Goal: Task Accomplishment & Management: Contribute content

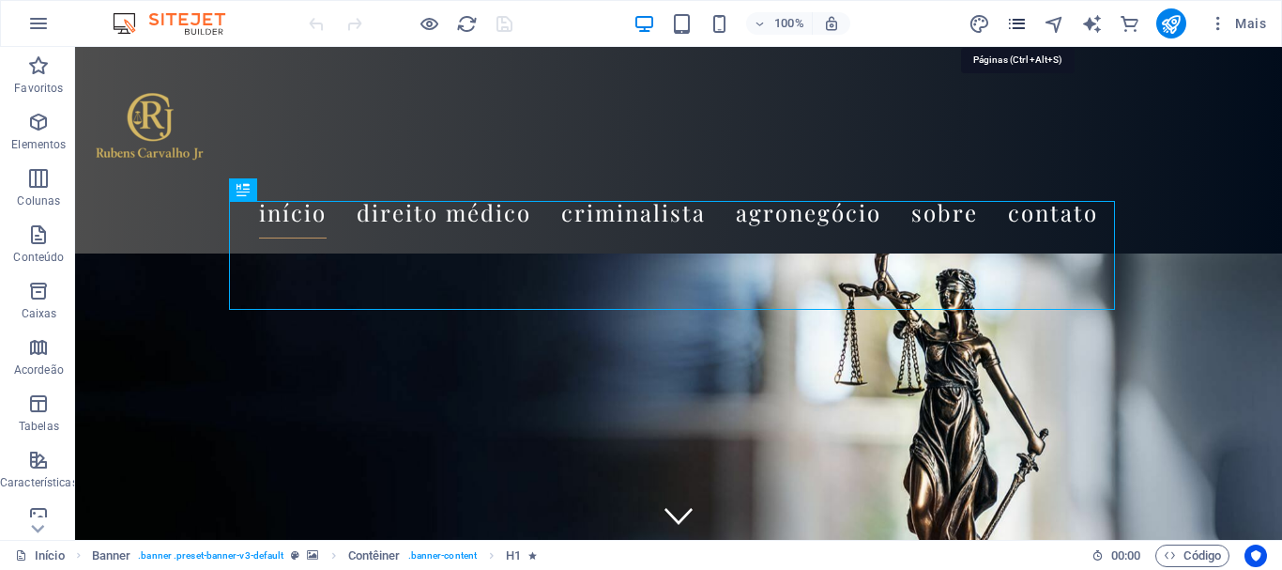
click at [1019, 22] on icon "pages" at bounding box center [1017, 24] width 22 height 22
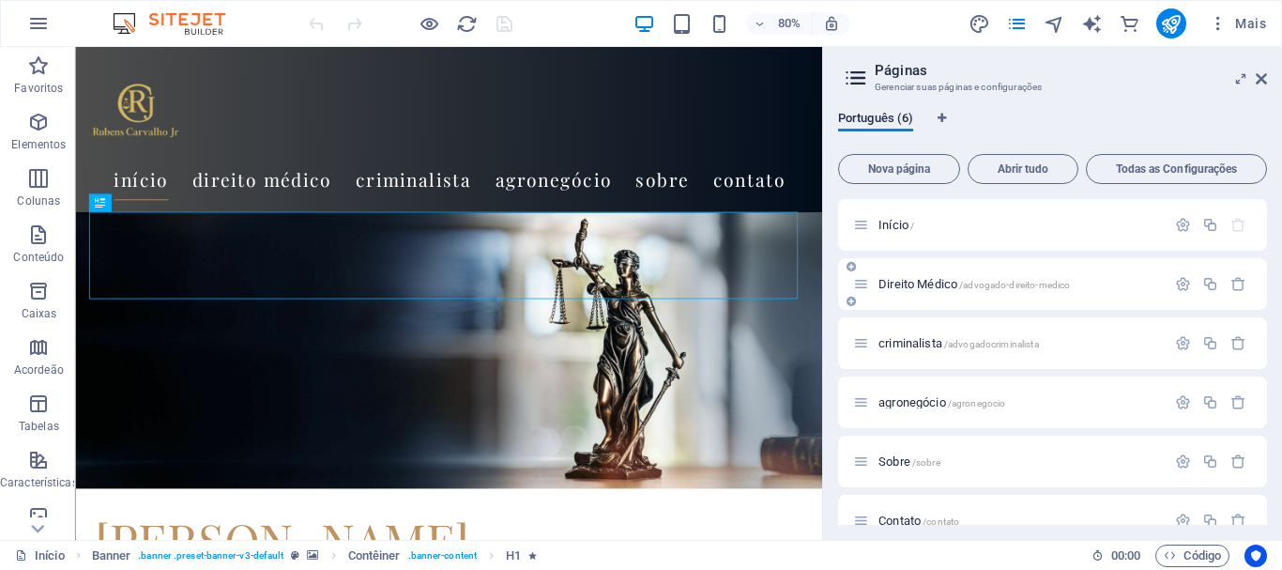
drag, startPoint x: 892, startPoint y: 338, endPoint x: 893, endPoint y: 281, distance: 56.3
click at [893, 281] on div "Início / Direito Médico /advogado-direito-medico criminalista /advogadocriminal…" at bounding box center [1052, 372] width 429 height 347
drag, startPoint x: 862, startPoint y: 349, endPoint x: 859, endPoint y: 279, distance: 70.5
click at [859, 279] on div "Início / Direito Médico /advogado-direito-medico criminalista /advogadocriminal…" at bounding box center [1052, 372] width 429 height 347
drag, startPoint x: 894, startPoint y: 399, endPoint x: 881, endPoint y: 414, distance: 19.9
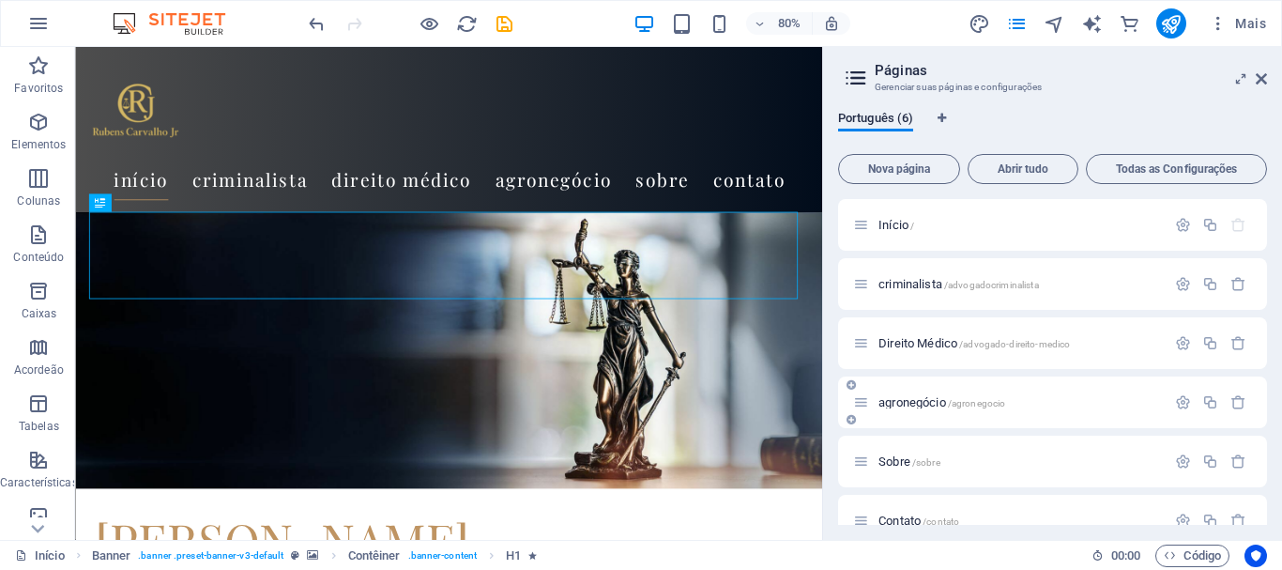
click at [881, 414] on div "agronegócio /agronegocio" at bounding box center [1052, 402] width 429 height 52
click at [863, 404] on icon at bounding box center [861, 402] width 16 height 16
click at [921, 407] on span "agronegócio /agronegocio" at bounding box center [941, 402] width 127 height 14
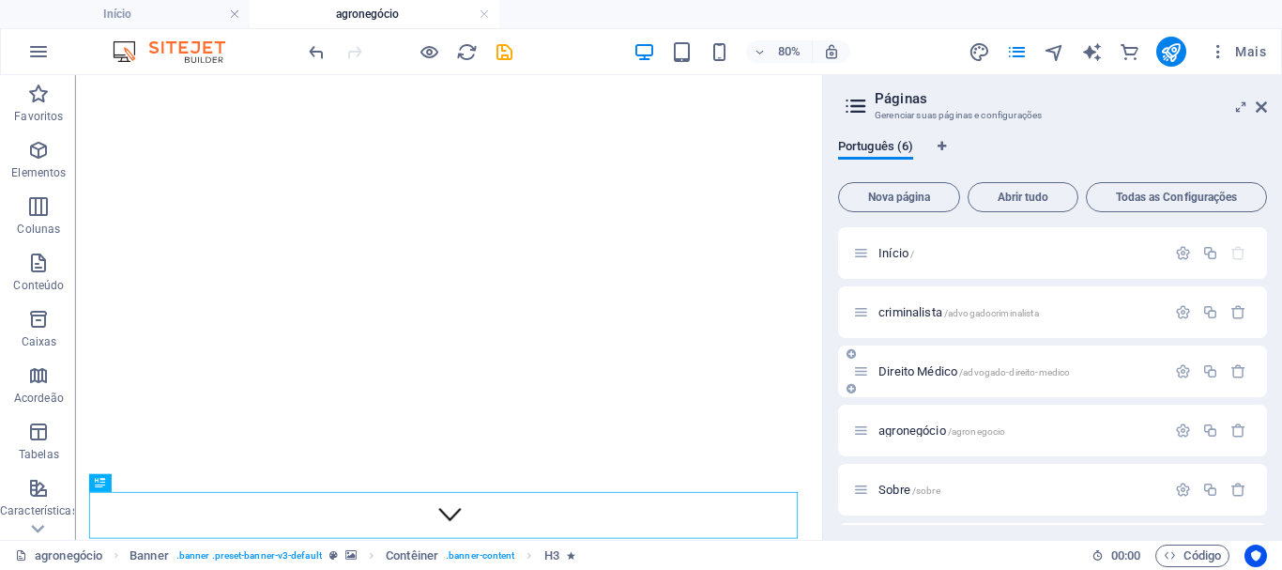
scroll to position [57, 0]
click at [1222, 53] on icon "button" at bounding box center [1218, 51] width 19 height 19
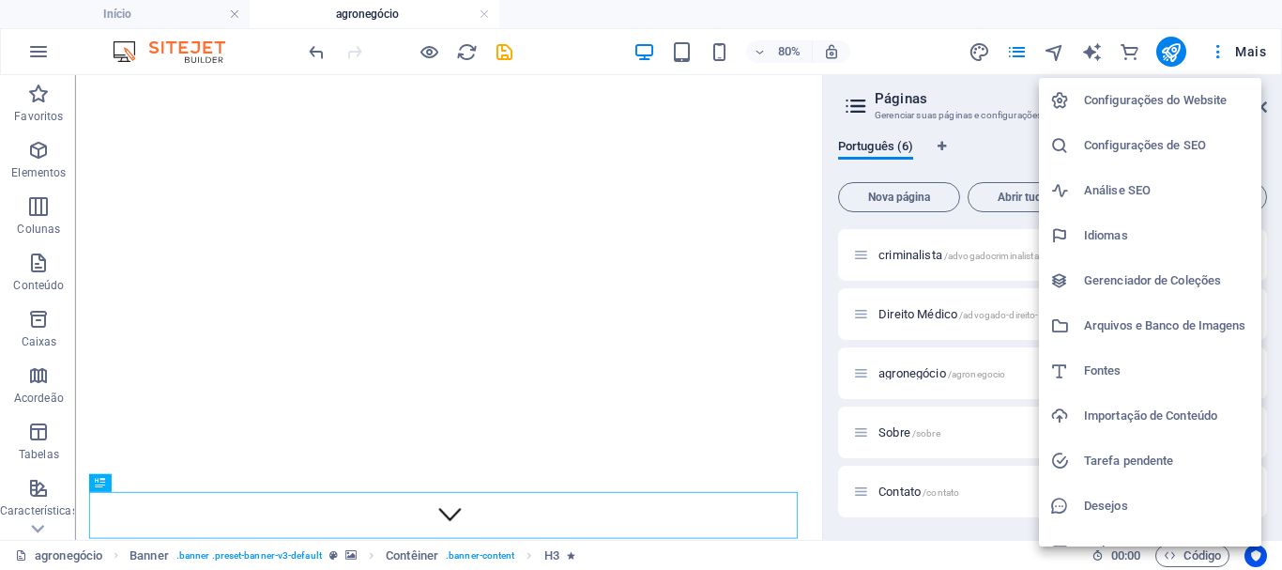
click at [1137, 142] on h6 "Configurações de SEO" at bounding box center [1167, 145] width 166 height 23
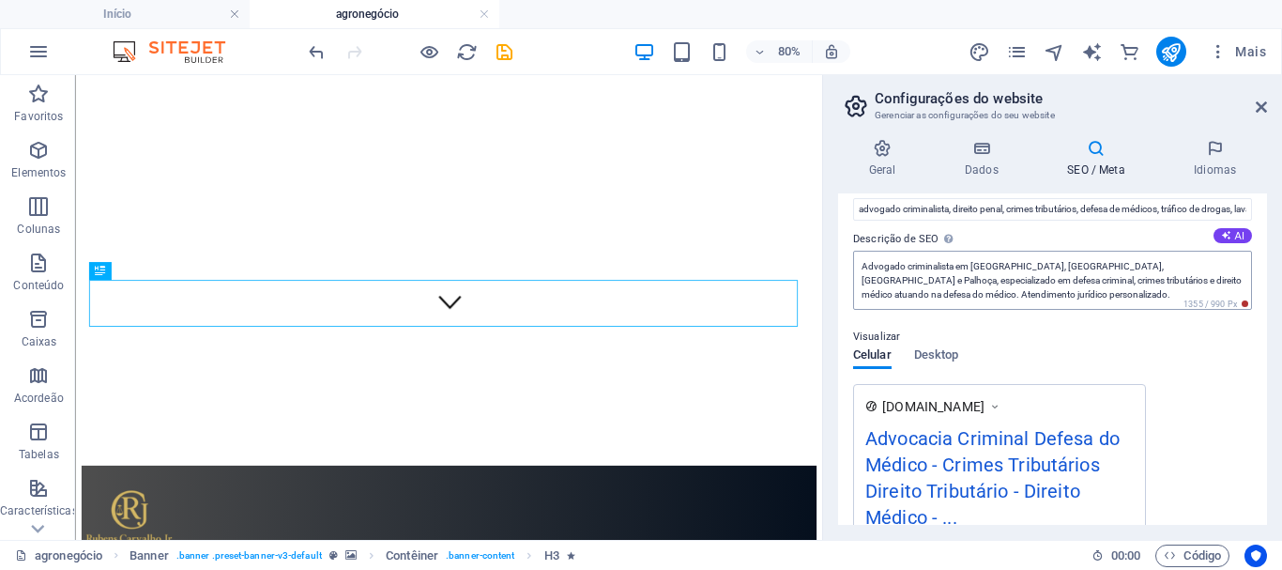
scroll to position [0, 0]
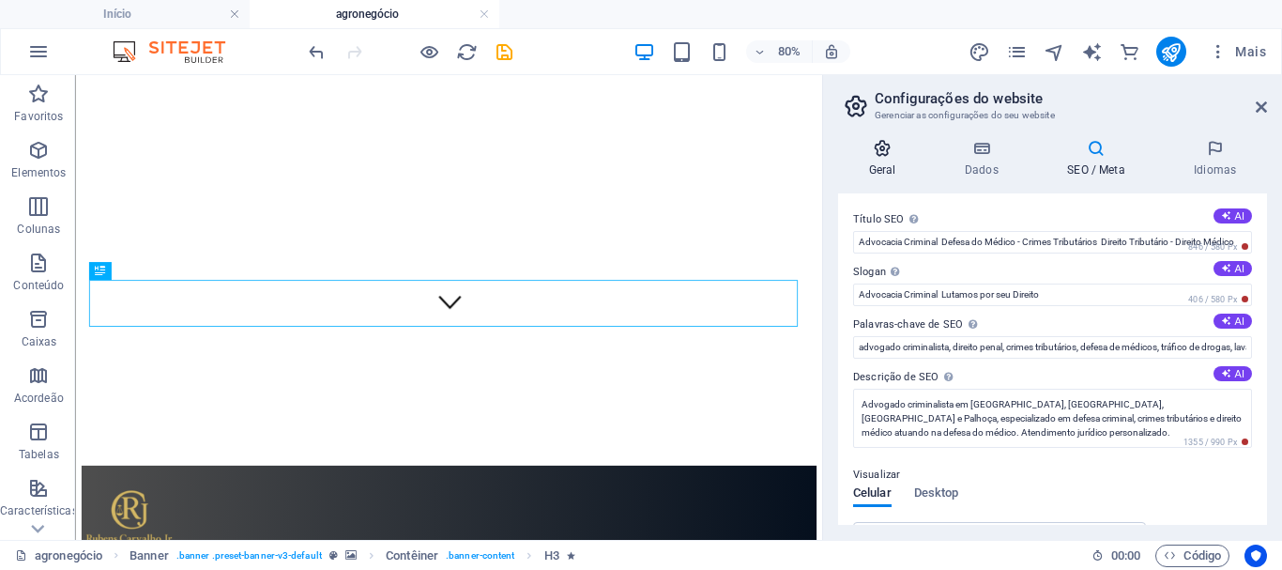
click at [890, 149] on icon at bounding box center [882, 148] width 88 height 19
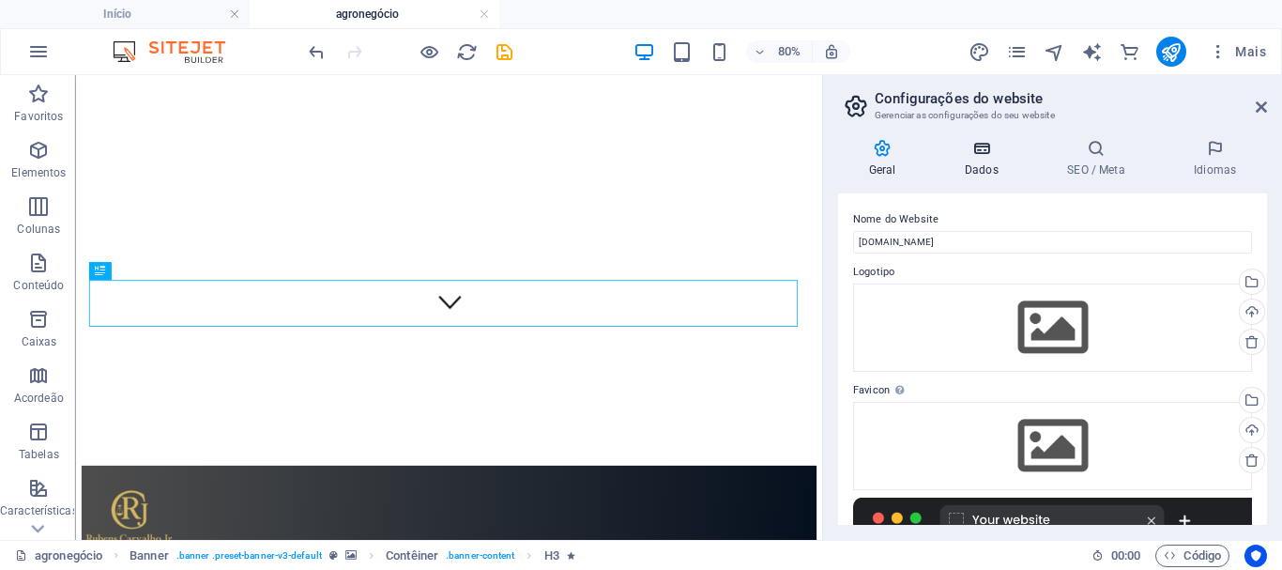
click at [981, 160] on h4 "Dados" at bounding box center [985, 158] width 102 height 39
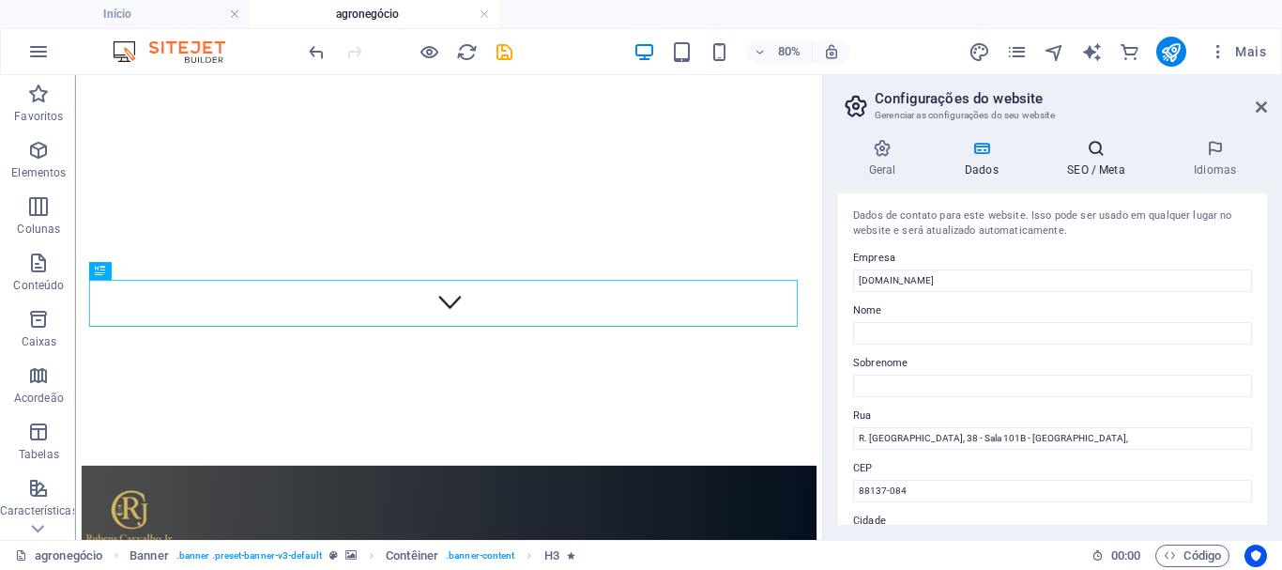
click at [1098, 158] on h4 "SEO / Meta" at bounding box center [1100, 158] width 127 height 39
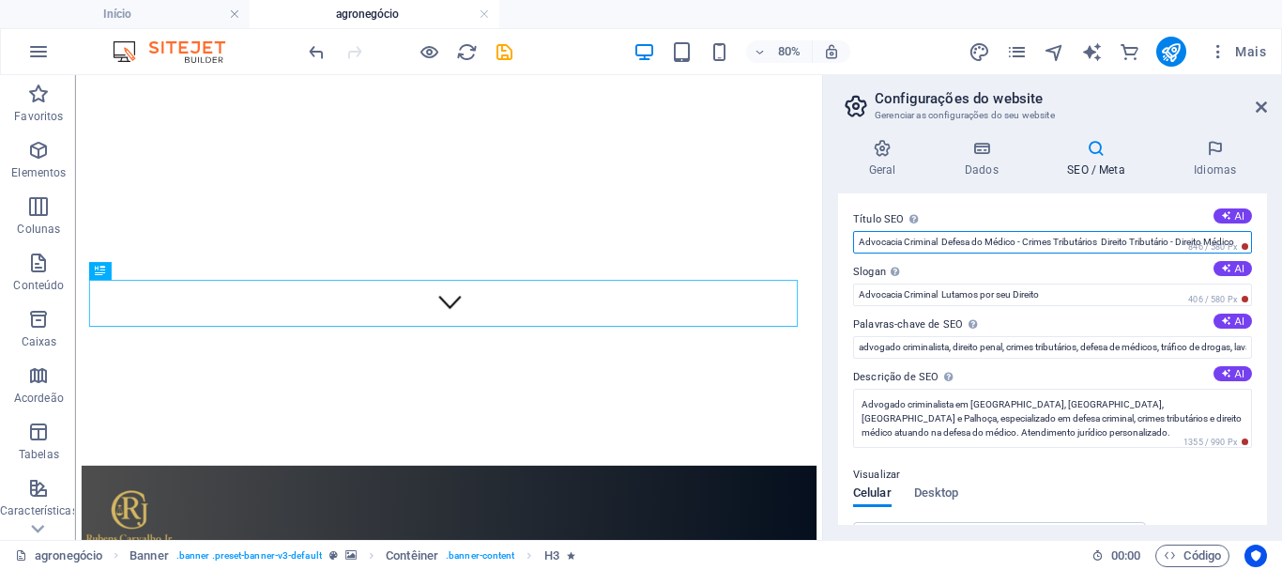
click at [1047, 246] on input "Advocacia Criminal Defesa do Médico - Crimes Tributários Direito Tributário - D…" at bounding box center [1052, 242] width 399 height 23
type input "Advocacia Criminal Defesa do Médico - Crimes Tributários Direito Tributário - D…"
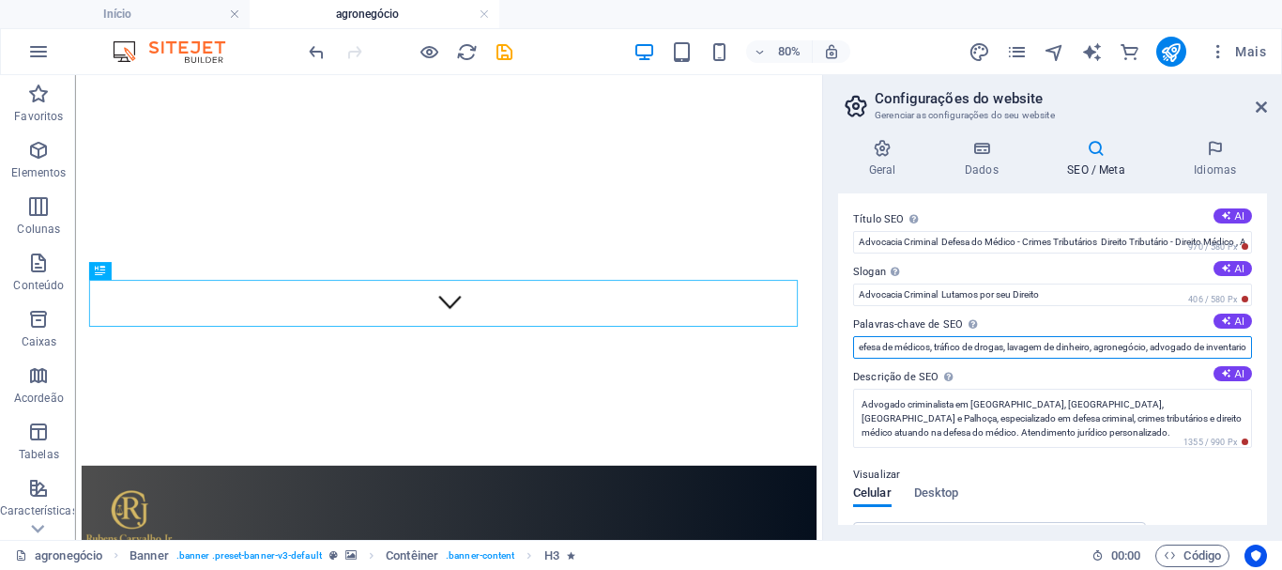
scroll to position [0, 246]
drag, startPoint x: 1222, startPoint y: 345, endPoint x: 1116, endPoint y: 353, distance: 106.3
click at [1116, 353] on input "advogado criminalista, direito penal, crimes tributários, defesa de médicos, tr…" at bounding box center [1052, 347] width 399 height 23
click at [1101, 345] on input "advogado criminalista, direito penal, crimes tributários, defesa de médicos, tr…" at bounding box center [1052, 347] width 399 height 23
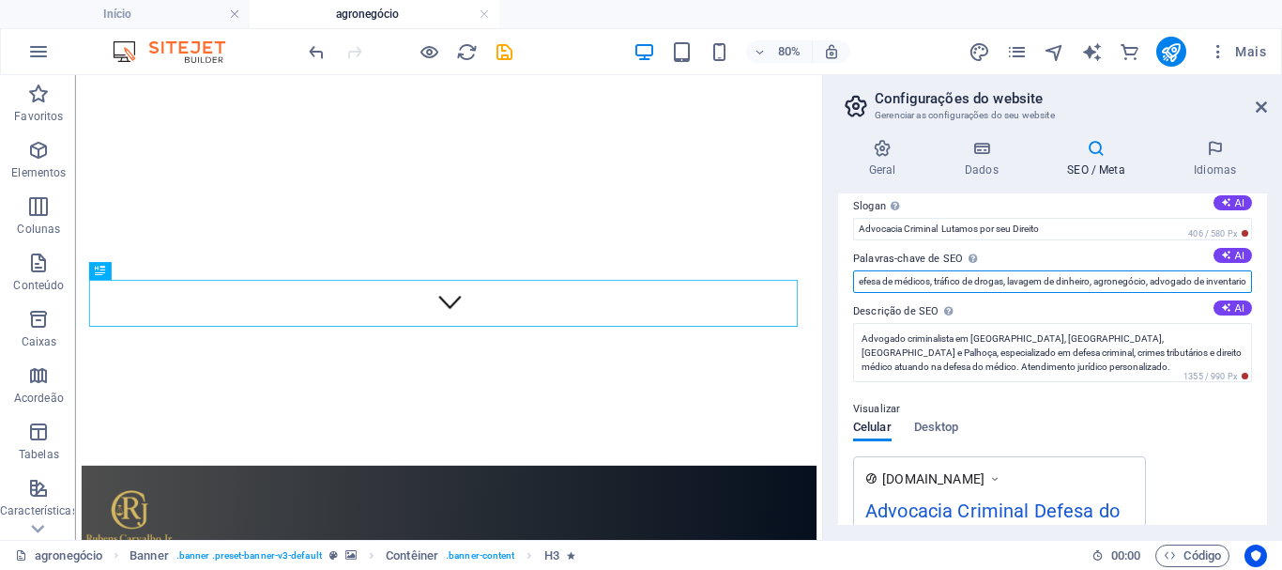
scroll to position [94, 0]
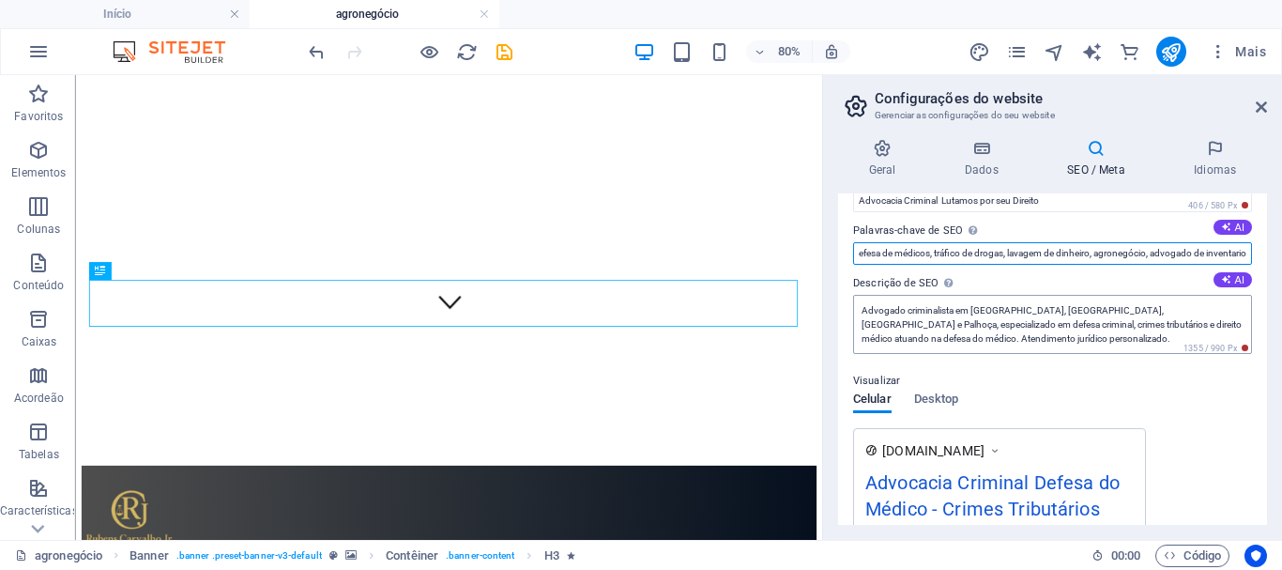
type input "advogado criminalista, direito penal, crimes tributários, defesa de médicos, tr…"
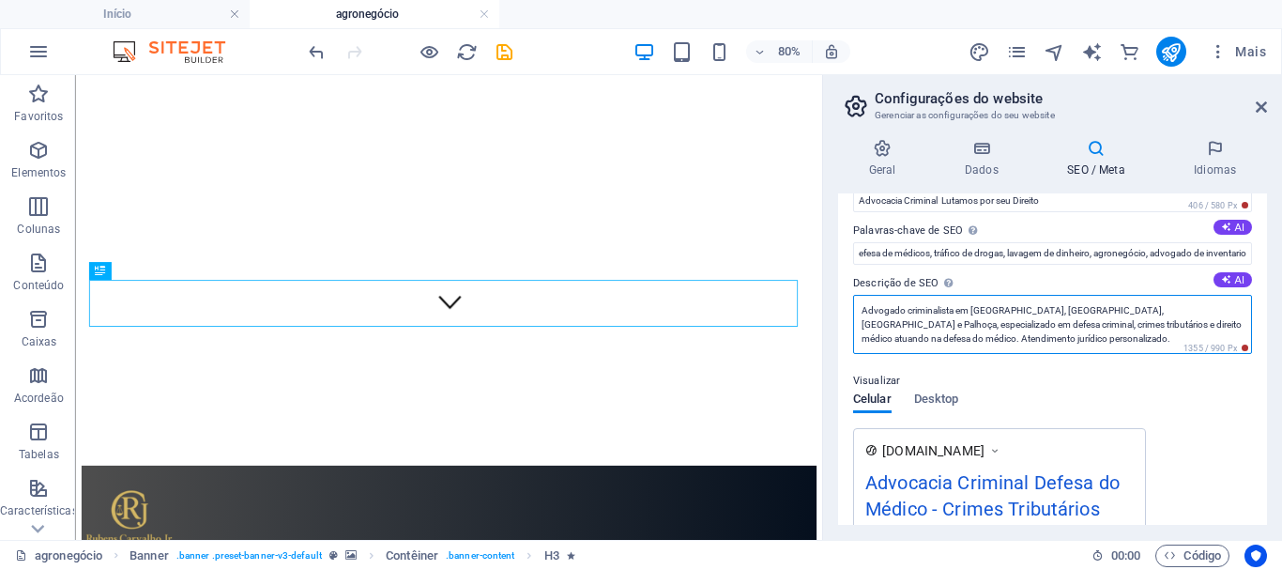
scroll to position [0, 0]
click at [936, 308] on textarea "Advogado criminalista em Santa Catarina, Florianópolis, São José e Palhoça, esp…" at bounding box center [1052, 324] width 399 height 59
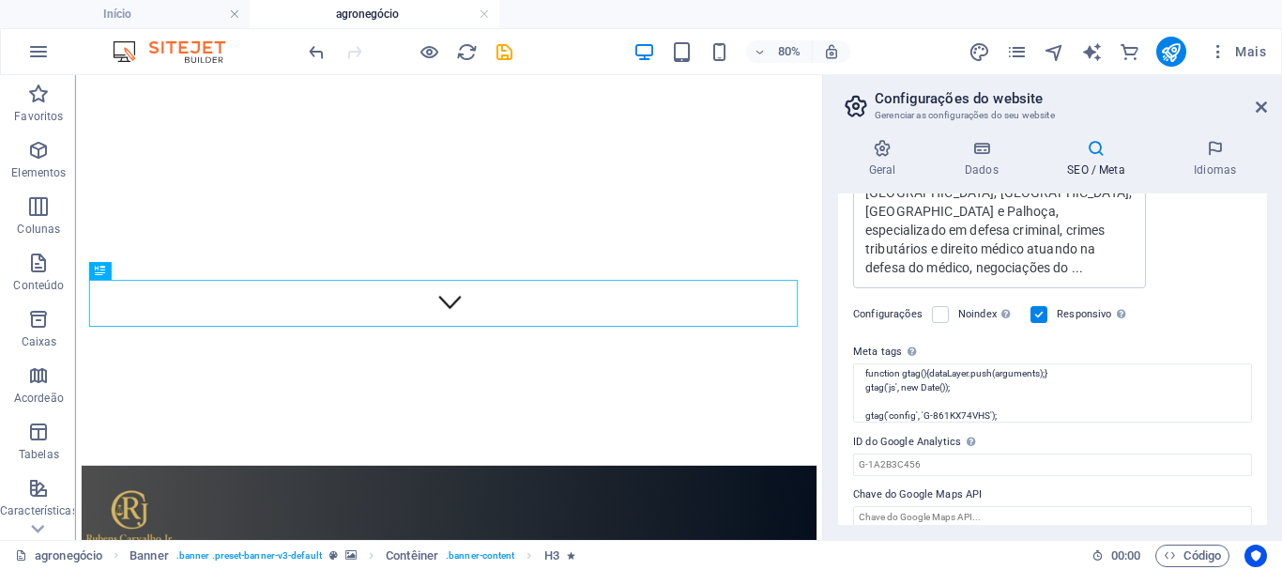
scroll to position [94, 0]
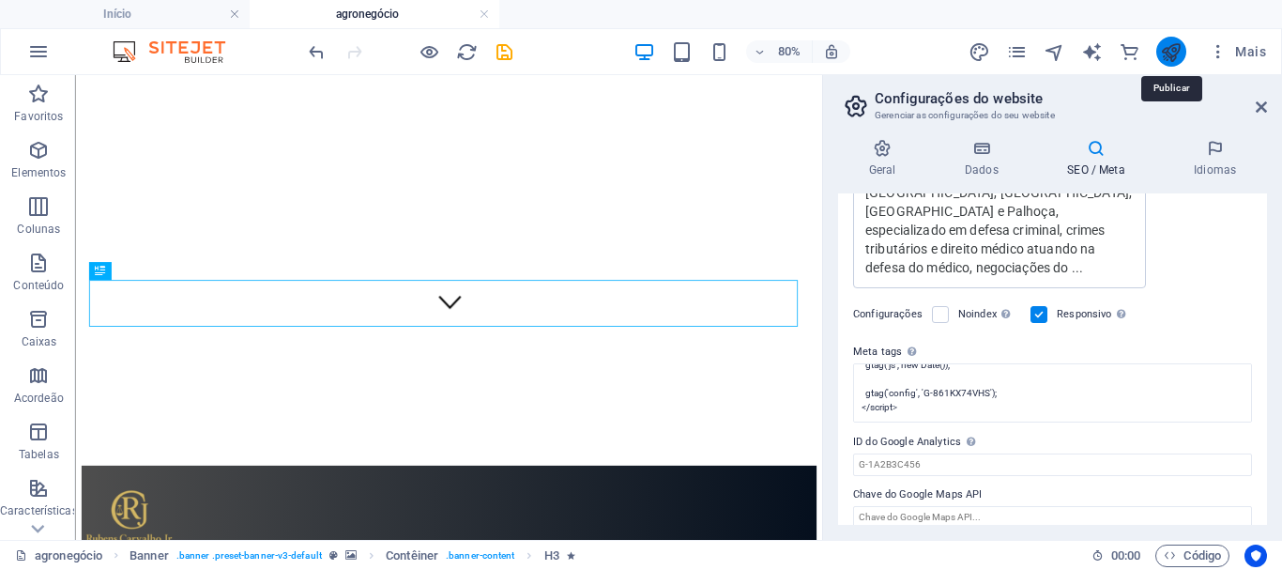
type textarea "Advogado criminalista em Santa Catarina, Florianópolis, São José e Palhoça, esp…"
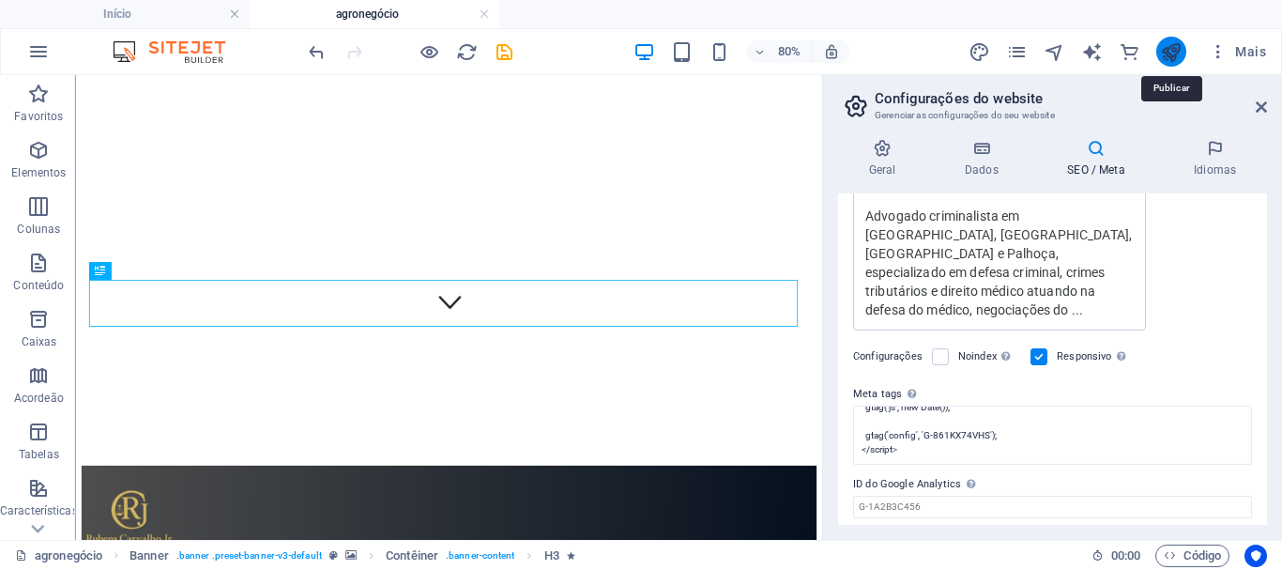
click at [1169, 52] on icon "publish" at bounding box center [1171, 52] width 22 height 22
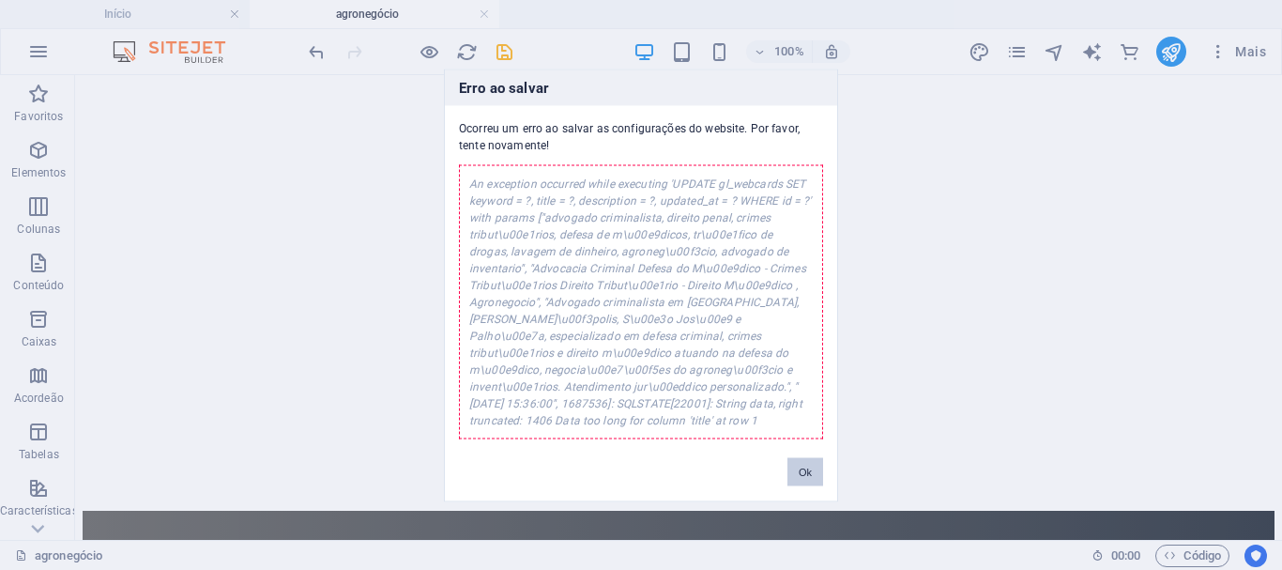
click at [805, 465] on button "Ok" at bounding box center [805, 471] width 36 height 28
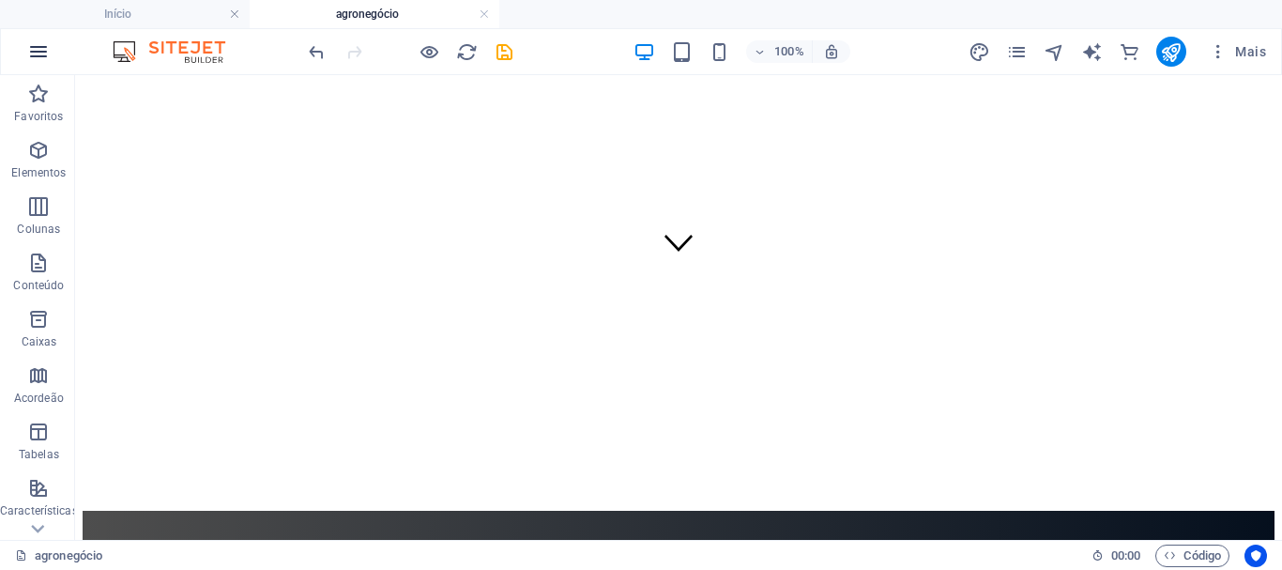
click at [35, 56] on icon "button" at bounding box center [38, 51] width 23 height 23
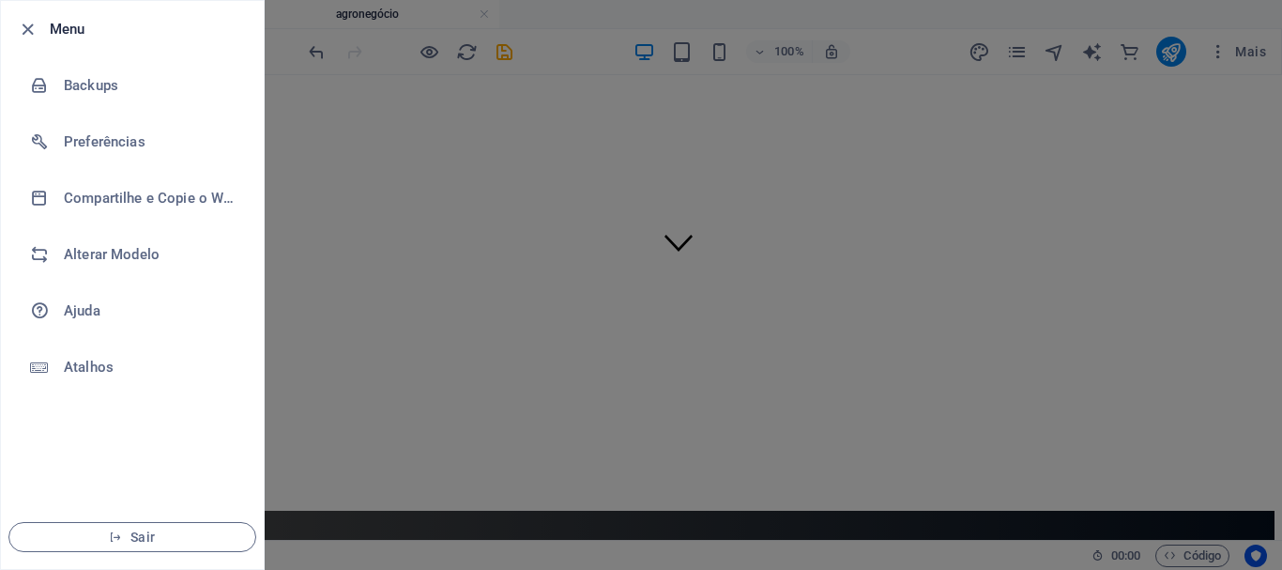
click at [704, 229] on div at bounding box center [641, 285] width 1282 height 570
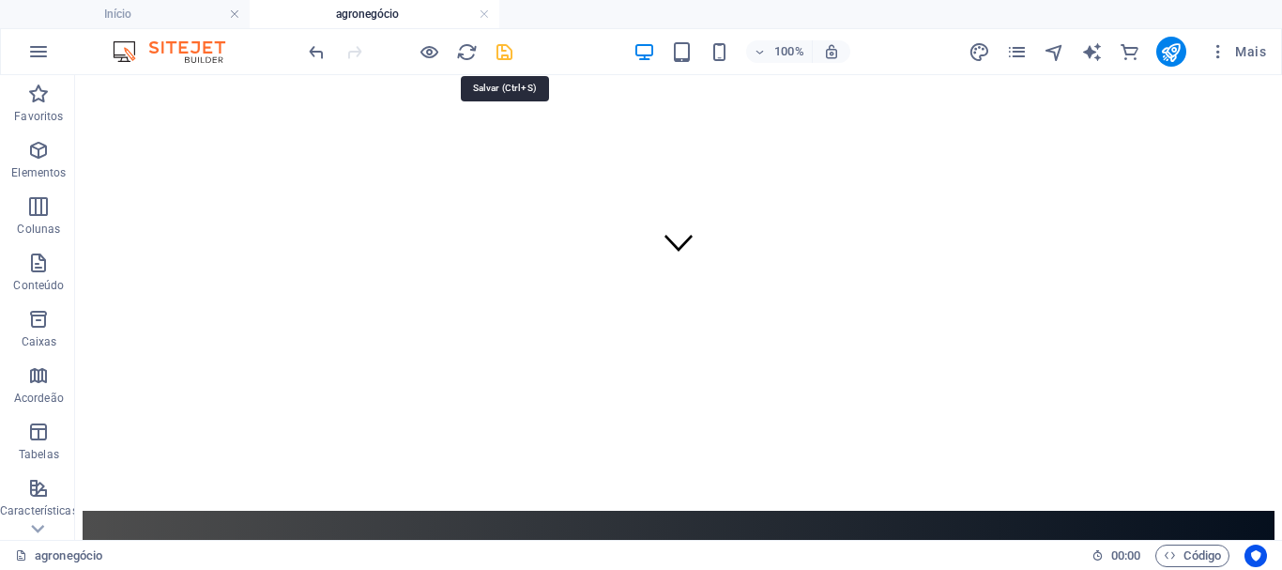
drag, startPoint x: 503, startPoint y: 52, endPoint x: 451, endPoint y: 5, distance: 69.7
click at [503, 52] on icon "save" at bounding box center [505, 52] width 22 height 22
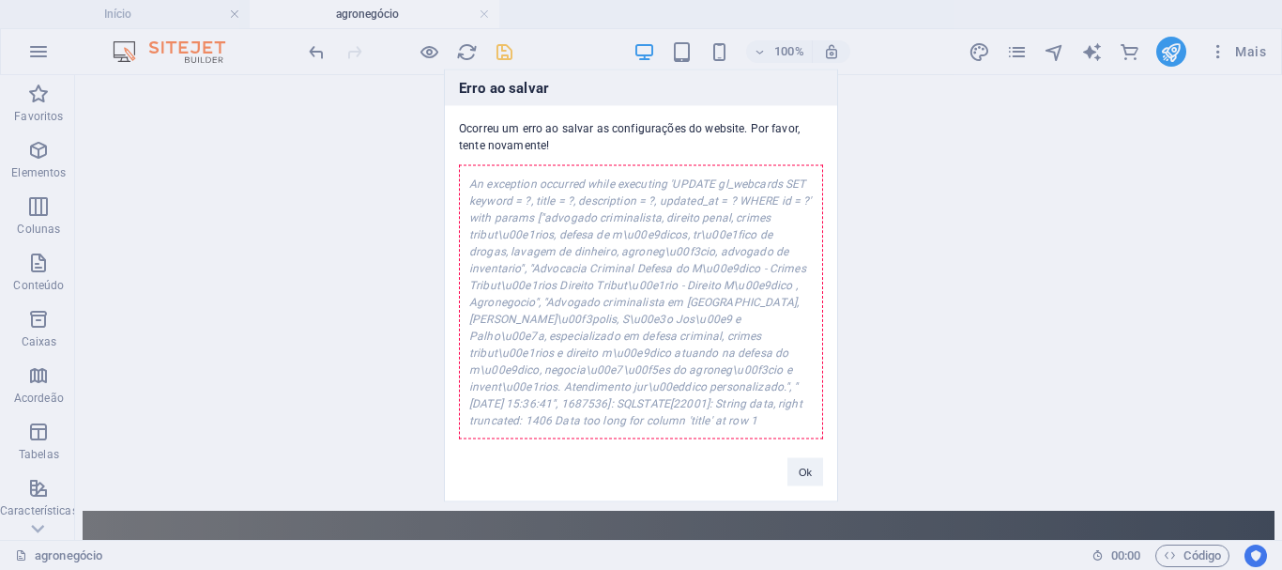
drag, startPoint x: 479, startPoint y: 181, endPoint x: 696, endPoint y: 448, distance: 343.5
click at [696, 448] on div "Erro ao salvar Ocorreu um erro ao salvar as configurações do website. Por favor…" at bounding box center [641, 284] width 394 height 433
click at [682, 410] on div "An exception occurred while executing 'UPDATE gl_webcards SET keyword = ?, titl…" at bounding box center [641, 301] width 364 height 274
drag, startPoint x: 803, startPoint y: 468, endPoint x: 936, endPoint y: 177, distance: 319.9
click at [803, 468] on button "Ok" at bounding box center [805, 471] width 36 height 28
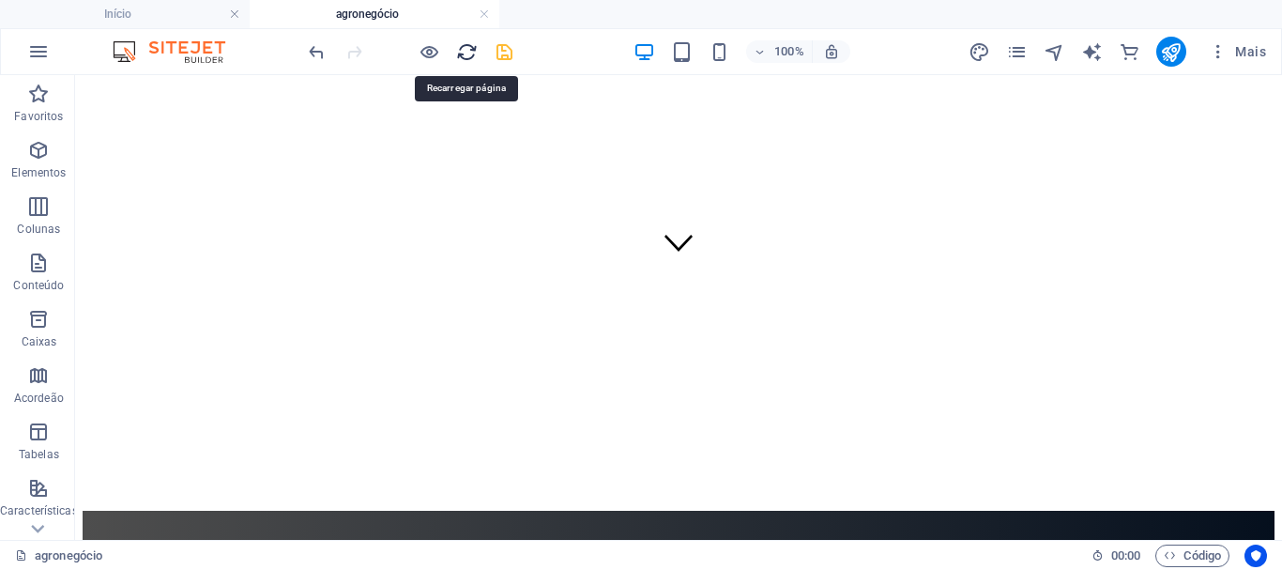
click at [466, 53] on icon "reload" at bounding box center [467, 52] width 22 height 22
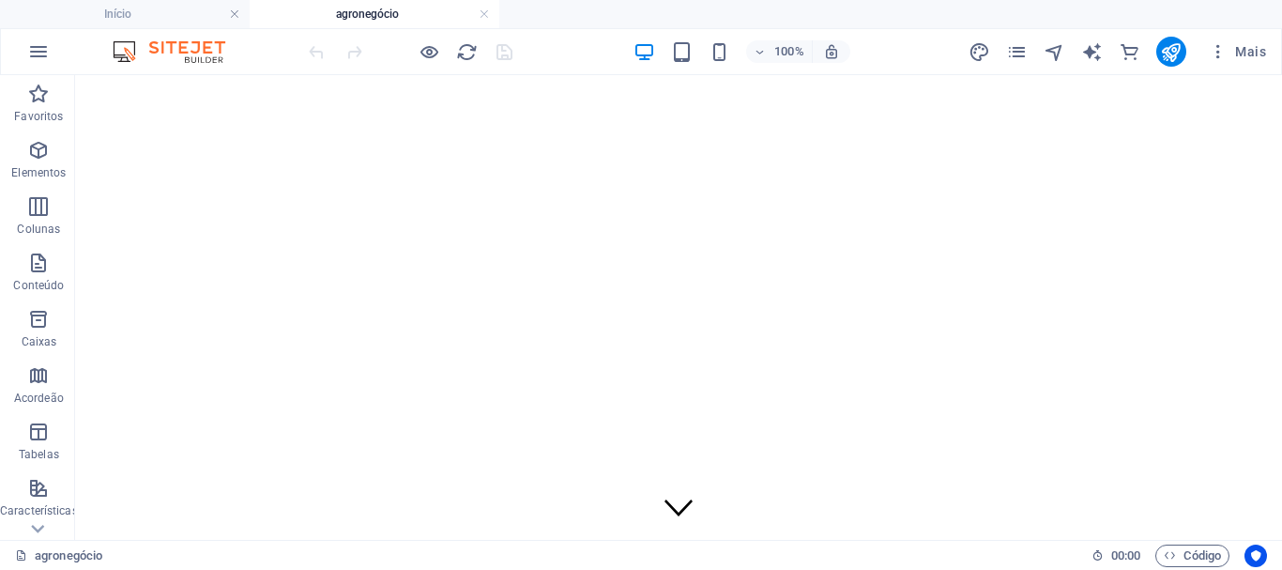
scroll to position [0, 0]
click at [1212, 57] on icon "button" at bounding box center [1218, 51] width 19 height 19
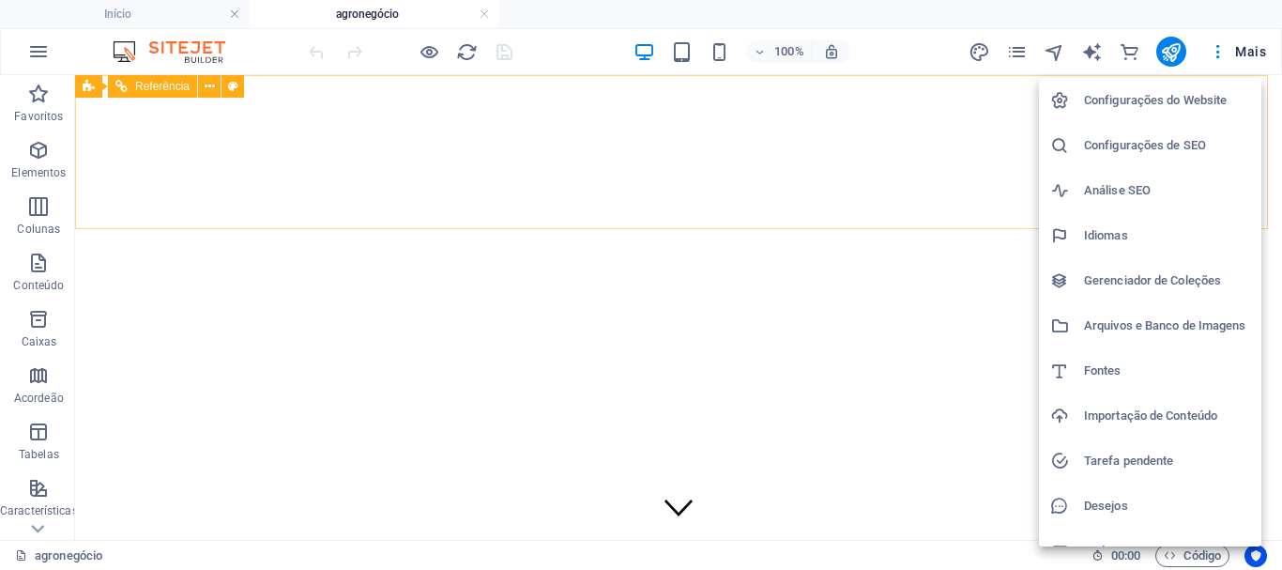
click at [1105, 186] on h6 "Análise SEO" at bounding box center [1167, 190] width 166 height 23
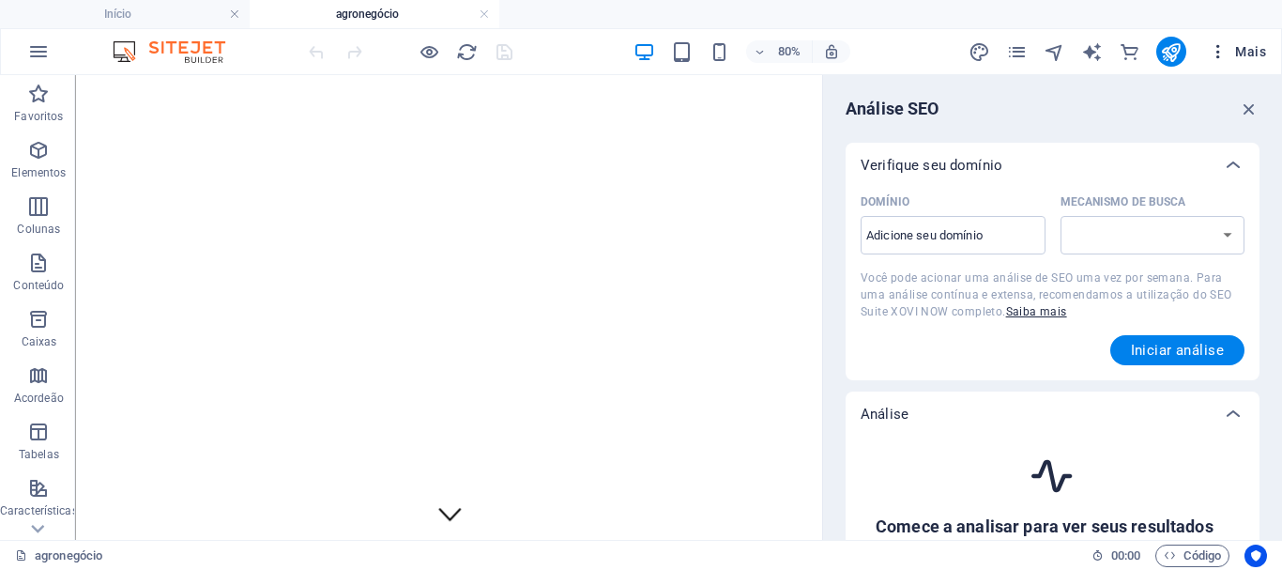
select select "google.com"
click at [877, 226] on input "Domínio ​" at bounding box center [952, 236] width 185 height 30
type input "www.rubenscarvalhojr.adv.br"
select select "google.com.br"
click at [1172, 345] on span "Iniciar análise" at bounding box center [1177, 349] width 93 height 15
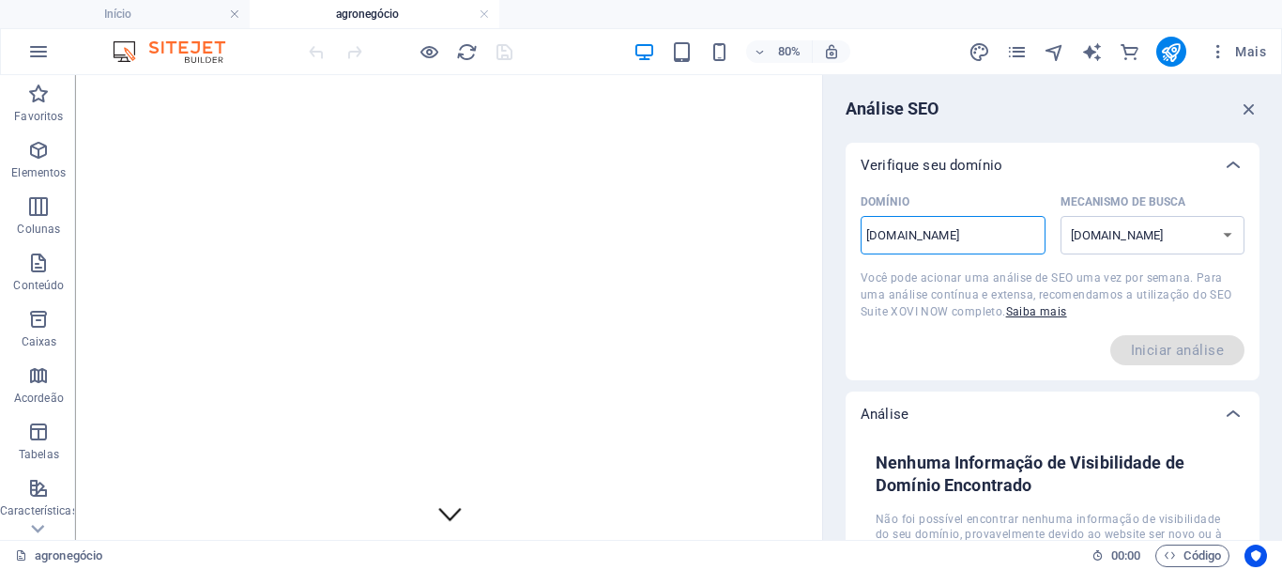
click at [898, 238] on input "www.rubenscarvalhojr.adv.br" at bounding box center [952, 236] width 185 height 30
type input "www.advocaciarubenscarvalho.adv.br"
click at [1057, 399] on div "Análise" at bounding box center [1052, 413] width 414 height 45
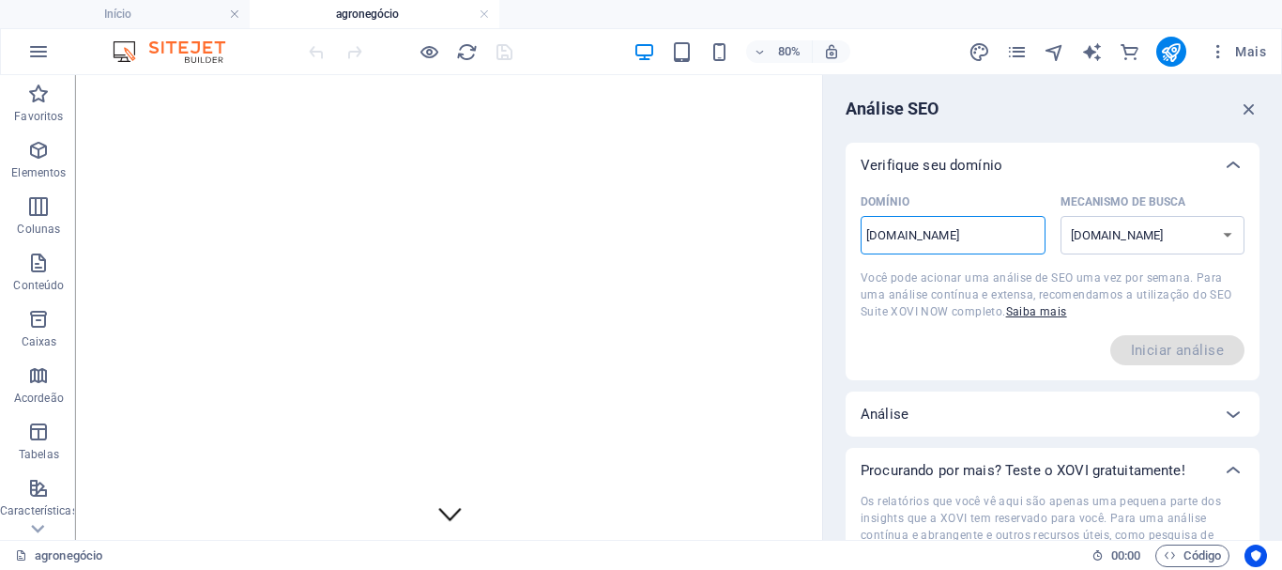
click at [1010, 233] on input "www.advocaciarubenscarvalho.adv.br" at bounding box center [952, 236] width 185 height 30
click at [1184, 352] on span "Iniciar análise" at bounding box center [1177, 350] width 134 height 30
click at [981, 226] on input "www.advocaciarubenscarvalho.adv.br" at bounding box center [952, 236] width 185 height 30
drag, startPoint x: 986, startPoint y: 231, endPoint x: 1123, endPoint y: 243, distance: 137.5
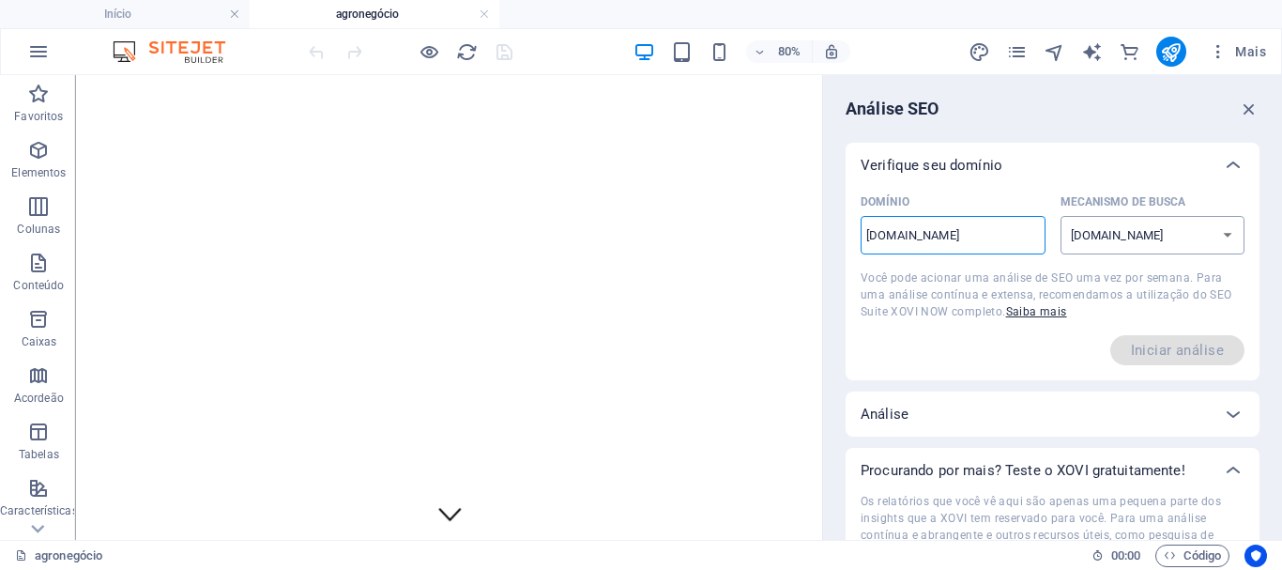
click at [1123, 243] on div "Domínio www.advocaciarubenscarvalho.adv.br ​ Mecanismo de Busca google.de googl…" at bounding box center [1052, 229] width 384 height 82
click at [1029, 238] on input "www.advocaciarubenscarvalho.adv.br" at bounding box center [952, 236] width 185 height 30
click at [887, 230] on input "www.advocaciarubenscarvalho.adv.br" at bounding box center [952, 236] width 185 height 30
select select "google.com"
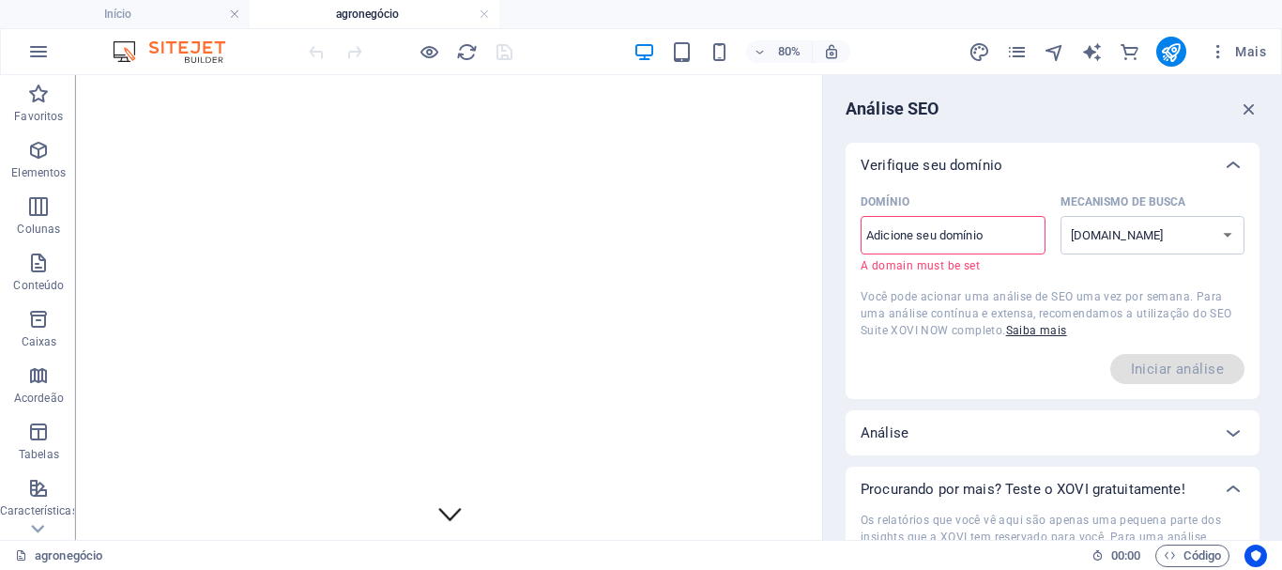
paste input "www.advocaciarubenscarvalho.adv.br"
type input "www.advocaciarubenscarvalho.adv.br"
select select "google.com.br"
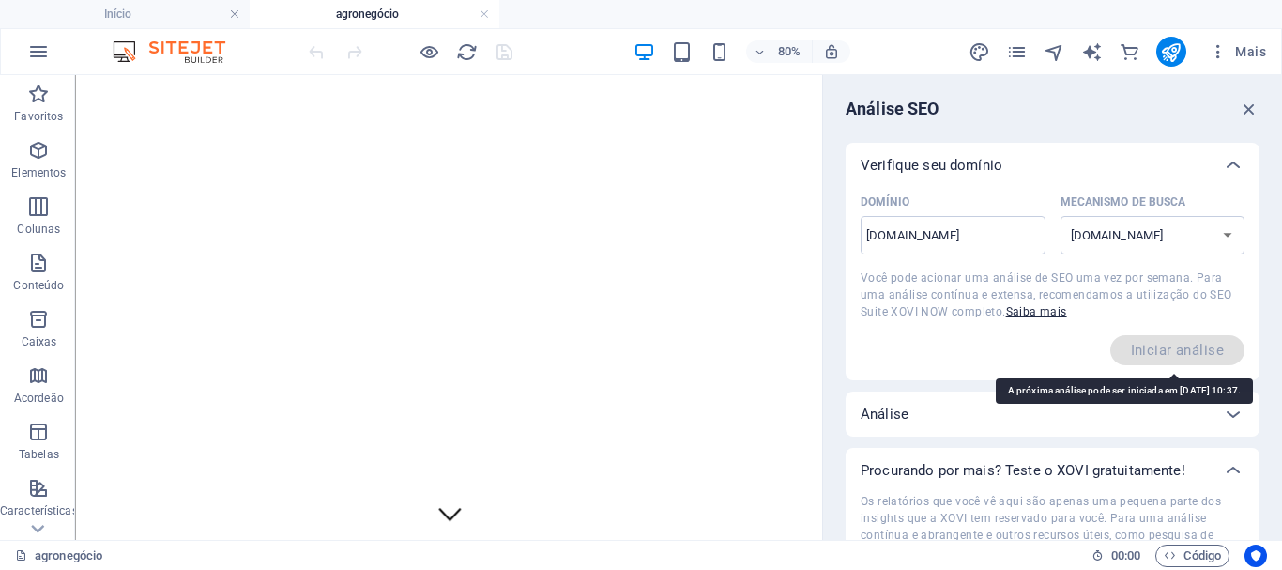
click at [1159, 350] on span "Iniciar análise" at bounding box center [1177, 350] width 134 height 30
click at [1117, 230] on select "google.de google.at google.es google.co.uk google.fr google.it google.ch google…" at bounding box center [1152, 235] width 185 height 38
click at [1060, 216] on select "google.de google.at google.es google.co.uk google.fr google.it google.ch google…" at bounding box center [1152, 235] width 185 height 38
click at [1170, 355] on span "Iniciar análise" at bounding box center [1177, 350] width 134 height 30
click at [901, 134] on div "Análise SEO Verifique seu domínio Domínio www.advocaciarubenscarvalho.adv.br ​ …" at bounding box center [1052, 307] width 459 height 464
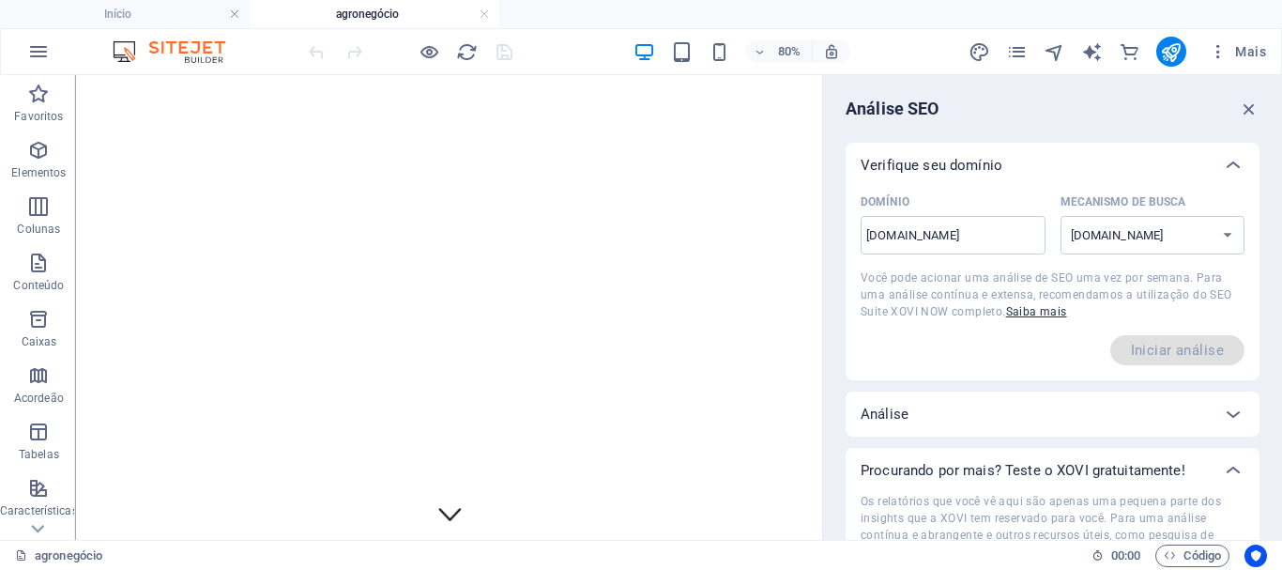
click at [923, 168] on p "Verifique seu domínio" at bounding box center [931, 165] width 142 height 19
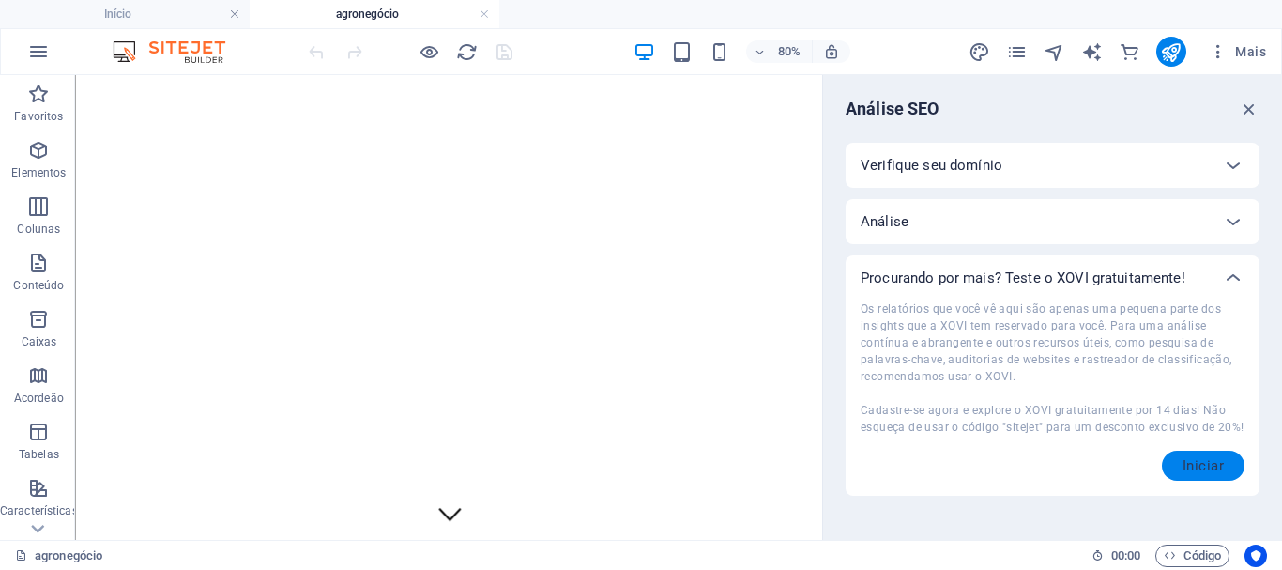
click at [1179, 462] on button "Iniciar" at bounding box center [1203, 465] width 83 height 30
click at [1189, 266] on div "Procurando por mais? Teste o XOVI gratuitamente!" at bounding box center [1052, 277] width 414 height 45
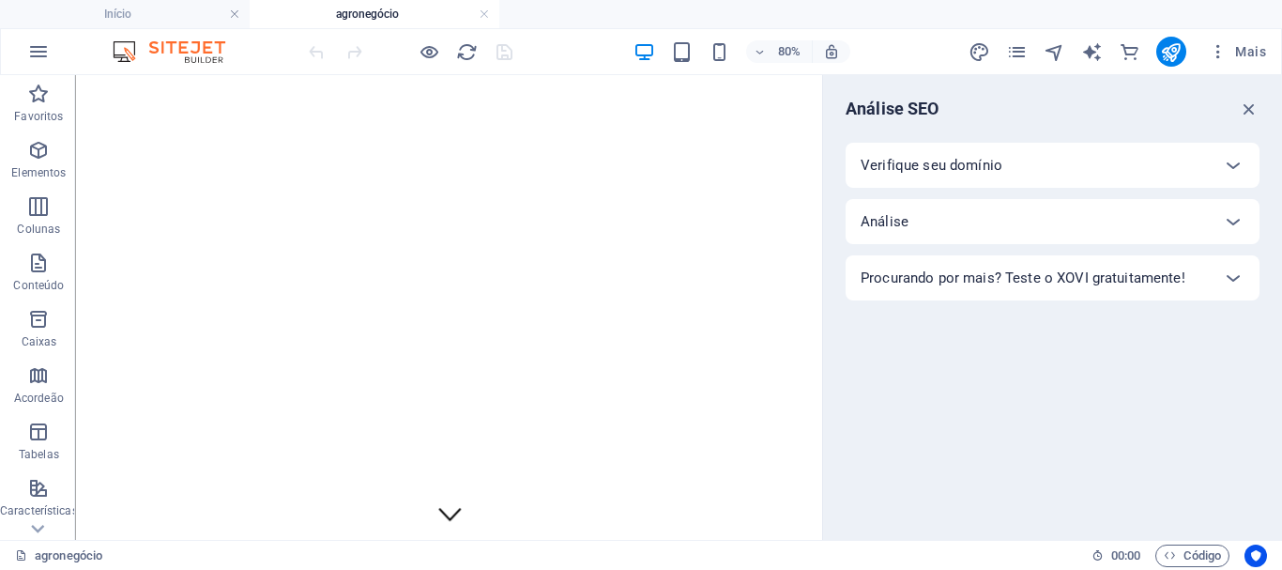
click at [1106, 223] on div "Análise" at bounding box center [1035, 221] width 350 height 19
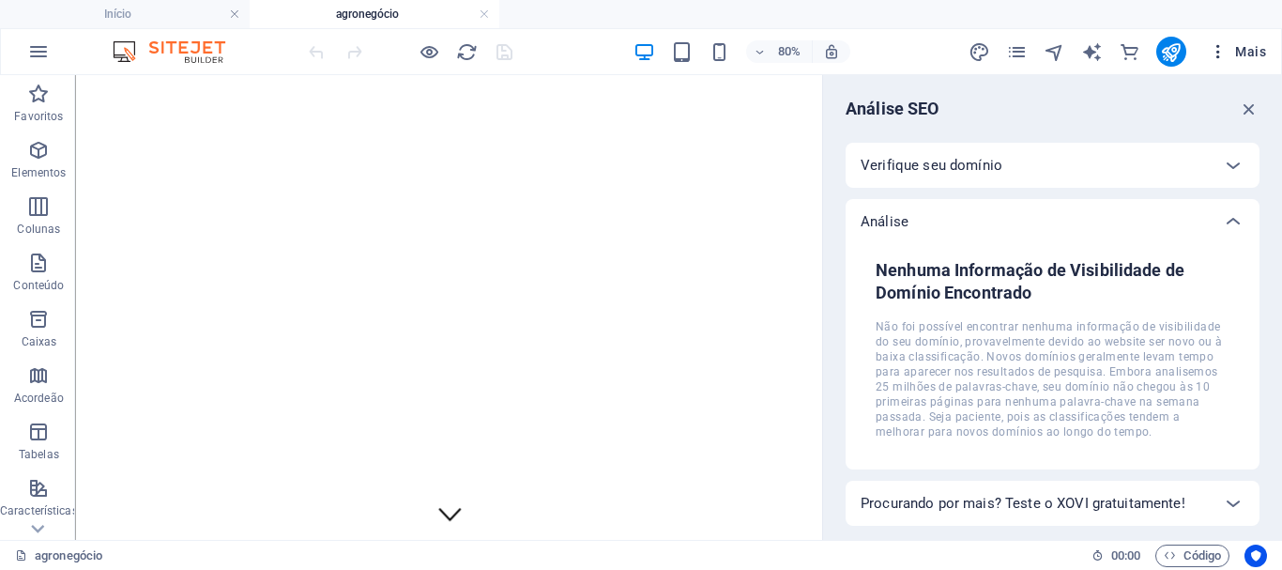
click at [1220, 55] on icon "button" at bounding box center [1218, 51] width 19 height 19
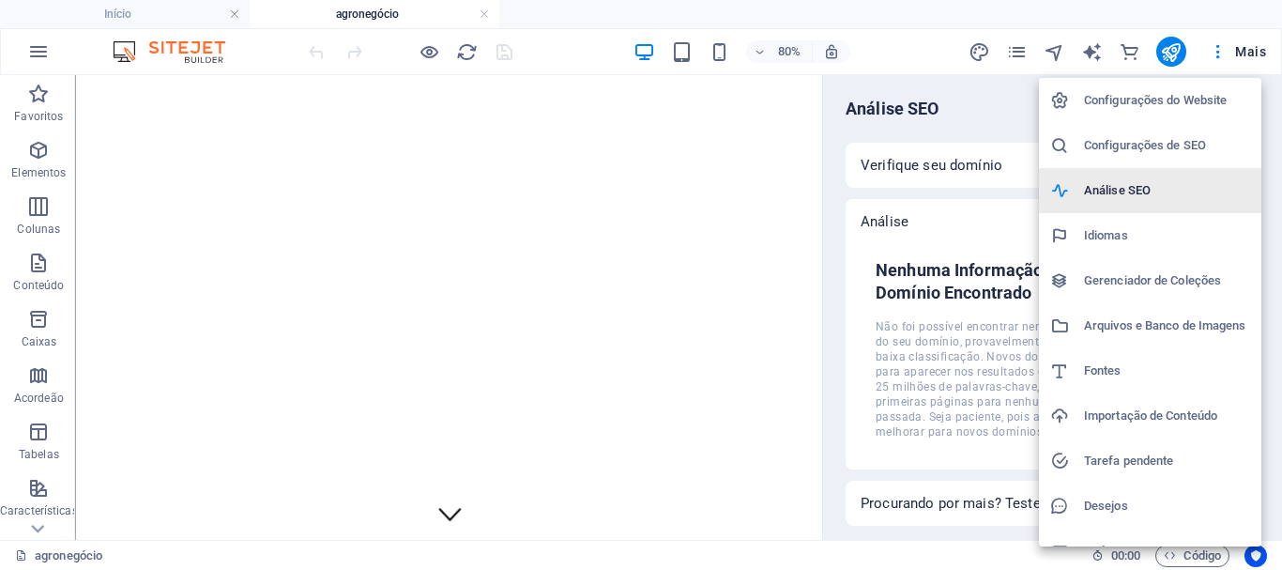
click at [1152, 186] on h6 "Análise SEO" at bounding box center [1167, 190] width 166 height 23
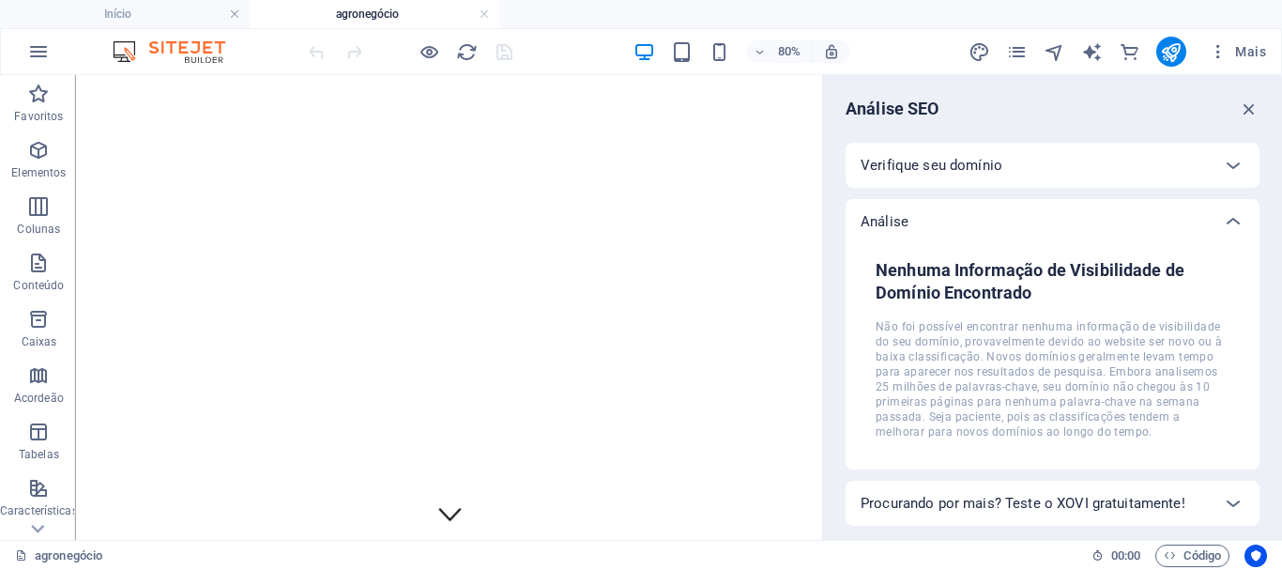
click at [980, 185] on div "Verifique seu domínio" at bounding box center [1052, 165] width 414 height 45
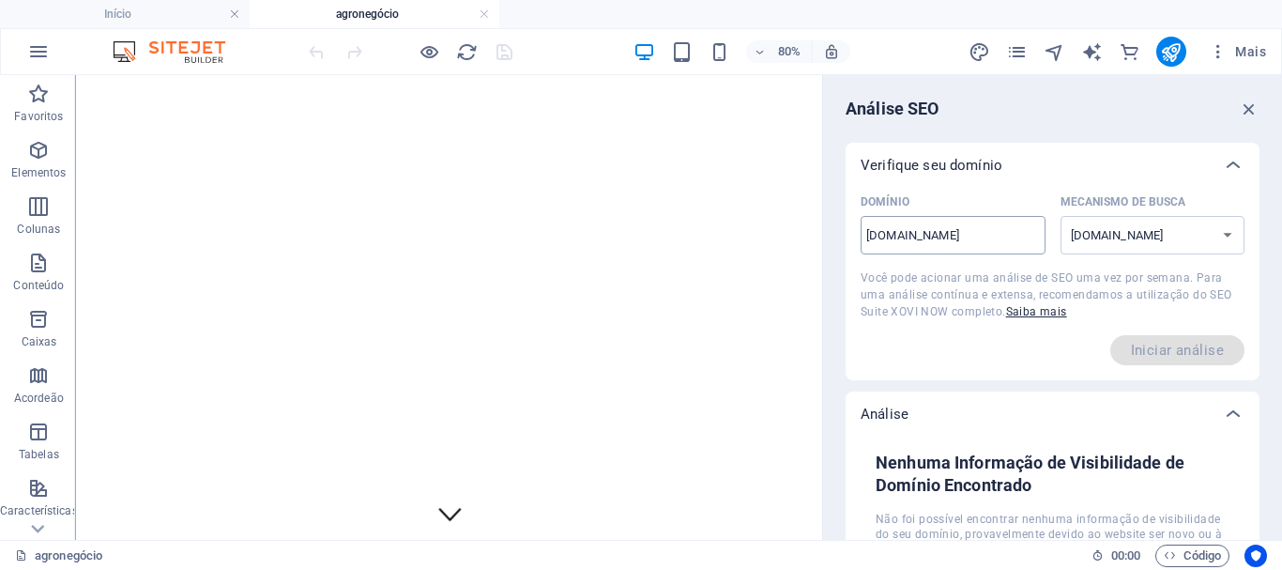
drag, startPoint x: 971, startPoint y: 203, endPoint x: 959, endPoint y: 221, distance: 22.4
click at [971, 202] on div "Domínio" at bounding box center [948, 202] width 177 height 28
click at [971, 221] on input "www.advocaciarubenscarvalho.adv.br" at bounding box center [952, 236] width 185 height 30
click at [960, 221] on input "www.advocaciarubenscarvalho.adv.br" at bounding box center [952, 236] width 185 height 30
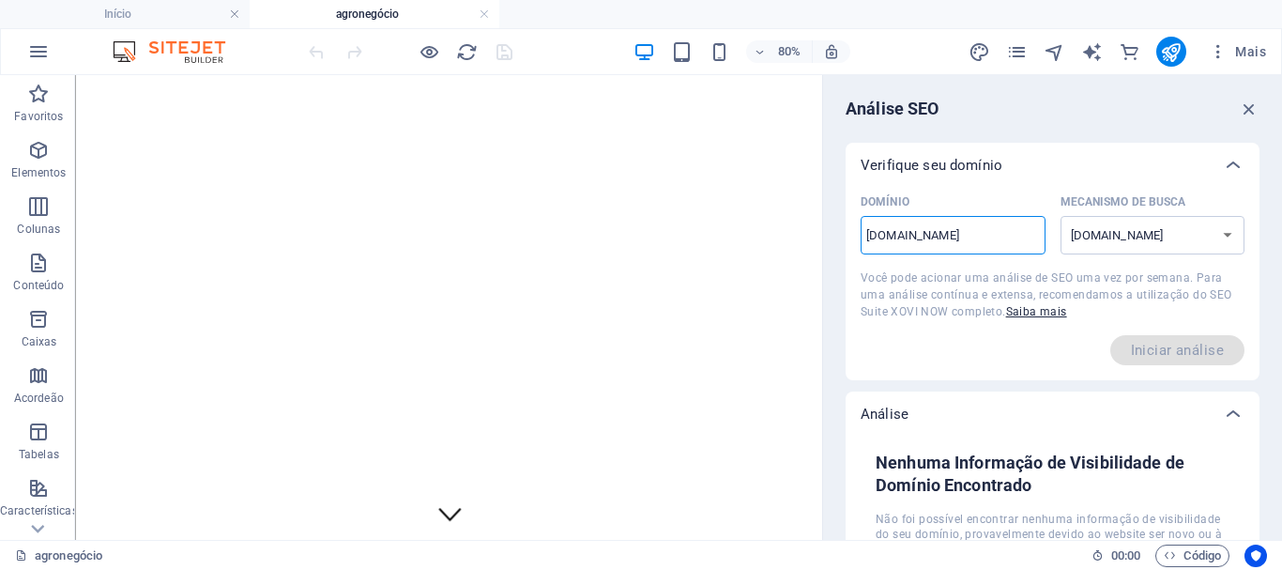
click at [926, 236] on input "www.advocaciarubenscarvalho.adv.br" at bounding box center [952, 236] width 185 height 30
click at [1011, 235] on input "www.advocaciarubenscarvalho.adv.br" at bounding box center [952, 236] width 185 height 30
paste input "https://advocaciarubenscarvalho.adv.br/"
type input "https://advocaciarubenscarvalho.adv.br/"
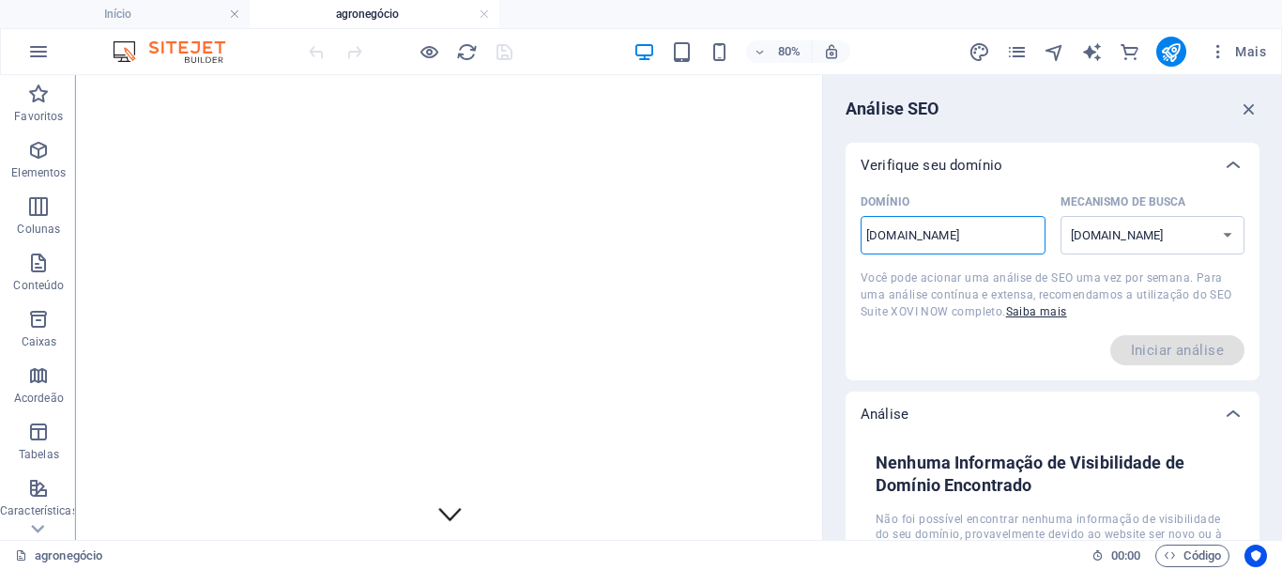
select select "google.com"
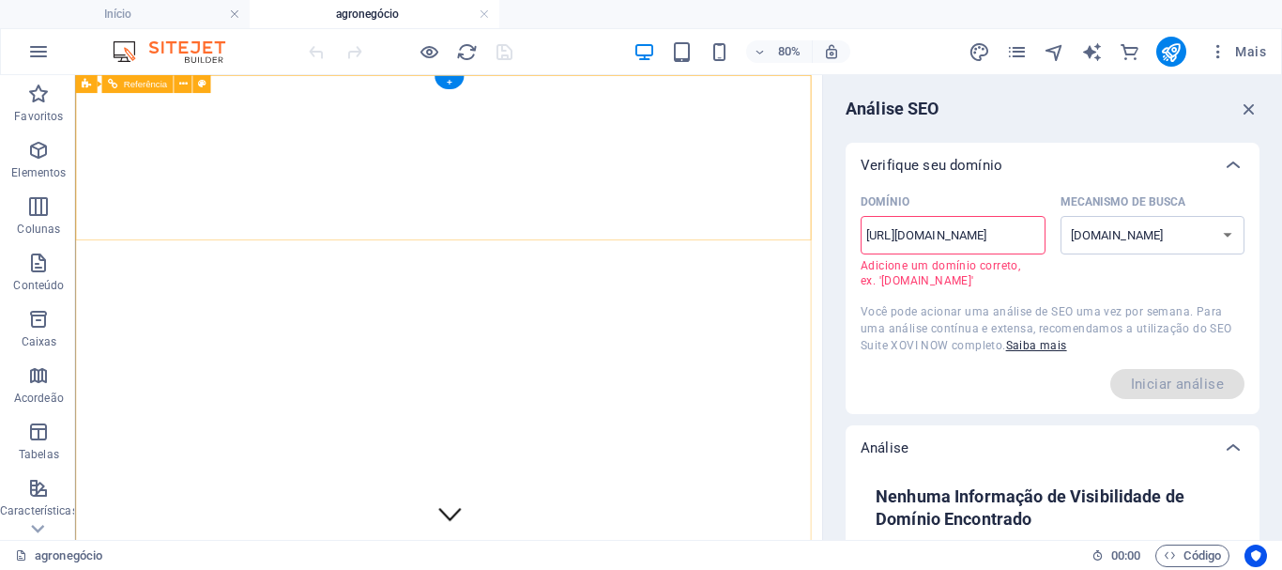
drag, startPoint x: 985, startPoint y: 301, endPoint x: 861, endPoint y: 274, distance: 126.8
type input "wdvocaciarubenscarvalho.adv.br"
select select "google.com.br"
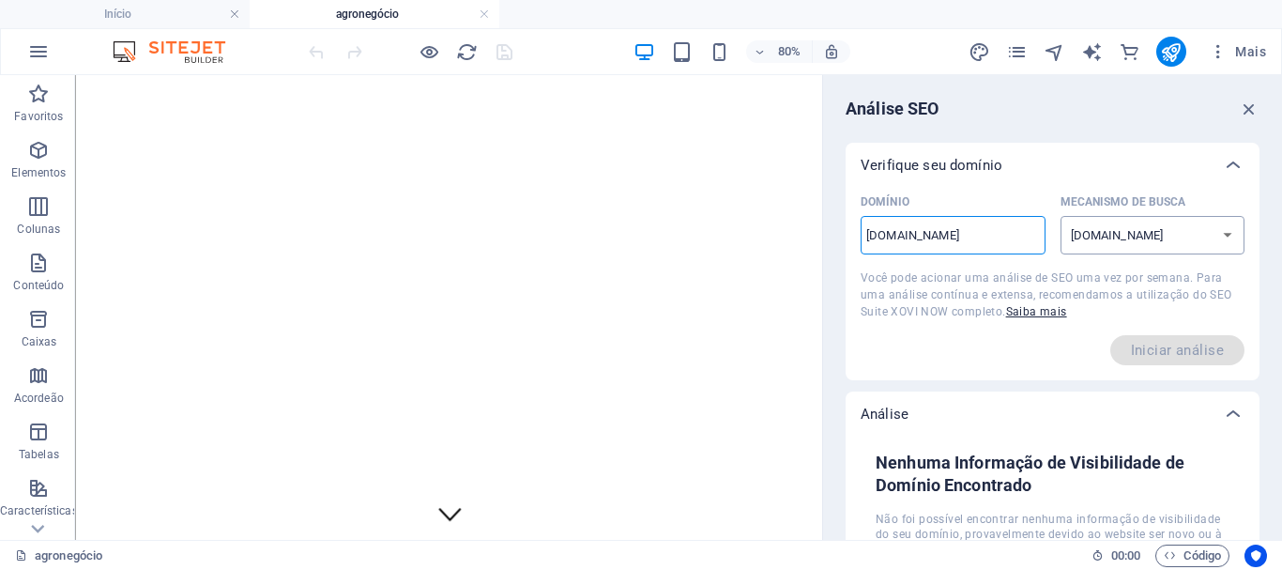
type input "www.advocaciarubenscarvalho.adv.br"
click at [1124, 248] on select "google.de google.at google.es google.co.uk google.fr google.it google.ch google…" at bounding box center [1152, 235] width 185 height 38
click at [1060, 216] on select "google.de google.at google.es google.co.uk google.fr google.it google.ch google…" at bounding box center [1152, 235] width 185 height 38
click at [1089, 237] on select "google.de google.at google.es google.co.uk google.fr google.it google.ch google…" at bounding box center [1152, 235] width 185 height 38
select select "google.com"
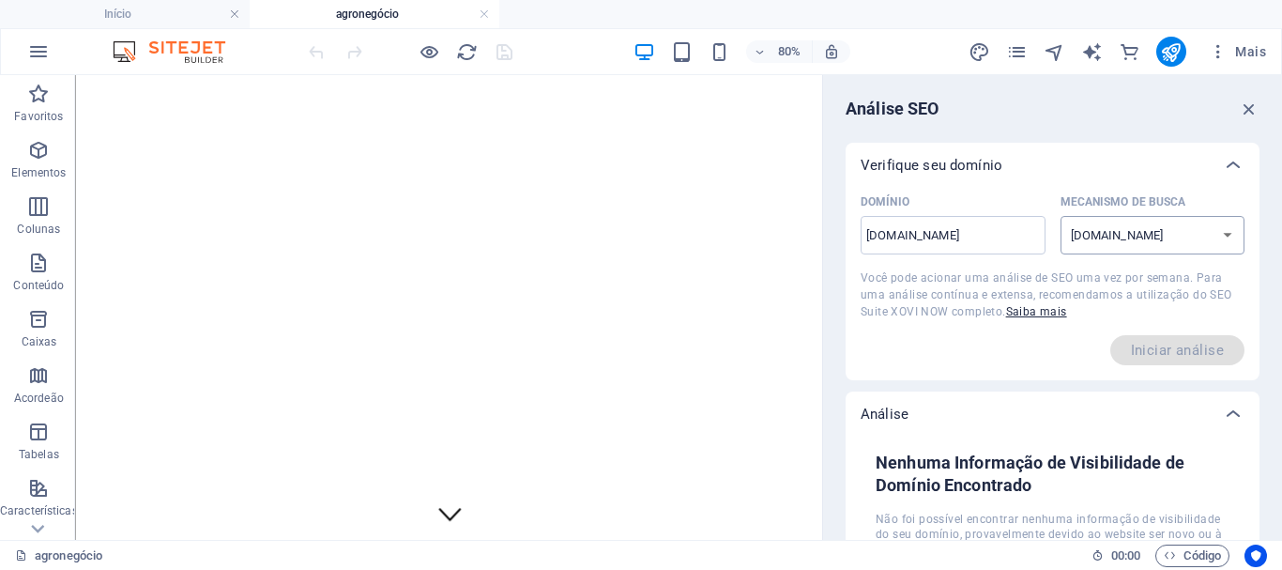
click at [1060, 216] on select "google.de google.at google.es google.co.uk google.fr google.it google.ch google…" at bounding box center [1152, 235] width 185 height 38
click at [1134, 355] on span "Iniciar análise" at bounding box center [1177, 350] width 134 height 30
click at [976, 49] on icon "design" at bounding box center [979, 52] width 22 height 22
click at [1008, 49] on icon "pages" at bounding box center [1017, 52] width 22 height 22
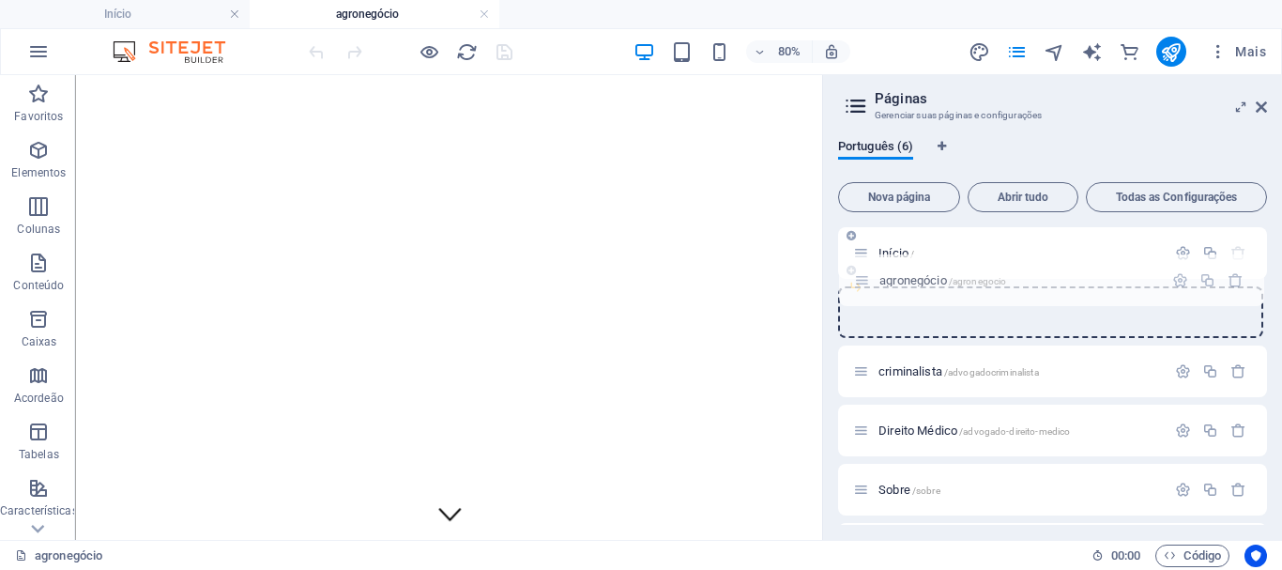
drag, startPoint x: 860, startPoint y: 432, endPoint x: 866, endPoint y: 276, distance: 155.9
click at [866, 276] on div "Início / criminalista /advogadocriminalista Direito Médico /advogado-direito-me…" at bounding box center [1052, 371] width 429 height 288
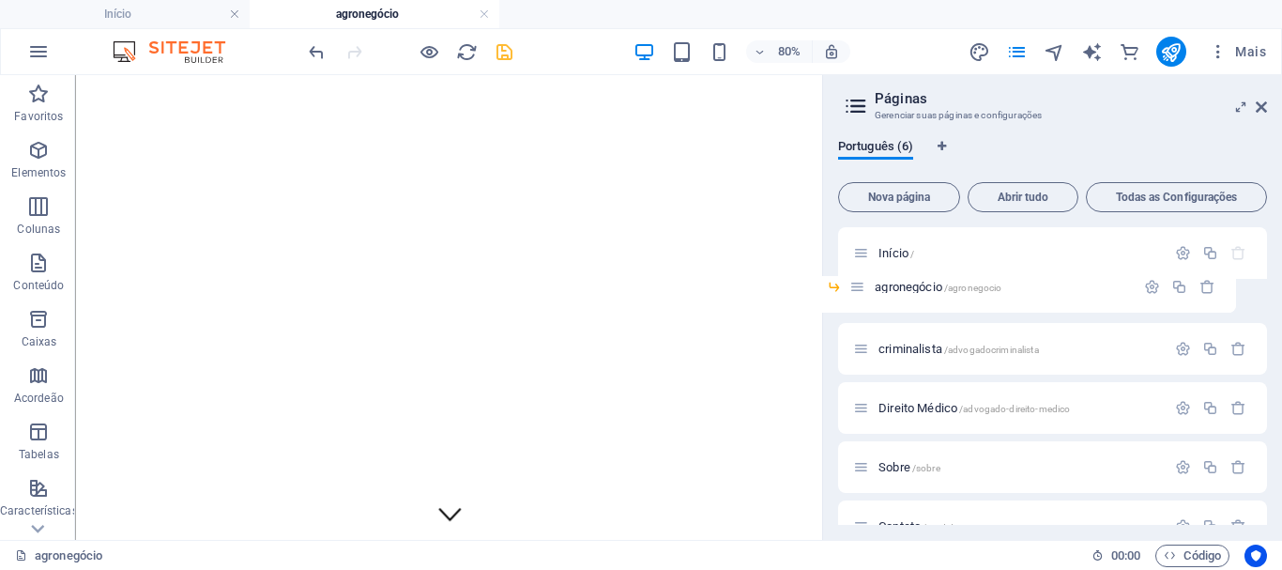
drag, startPoint x: 885, startPoint y: 290, endPoint x: 853, endPoint y: 287, distance: 32.0
click at [853, 287] on div "Início / agronegócio /agronegocio criminalista /advogadocriminalista Direito Mé…" at bounding box center [1052, 371] width 429 height 288
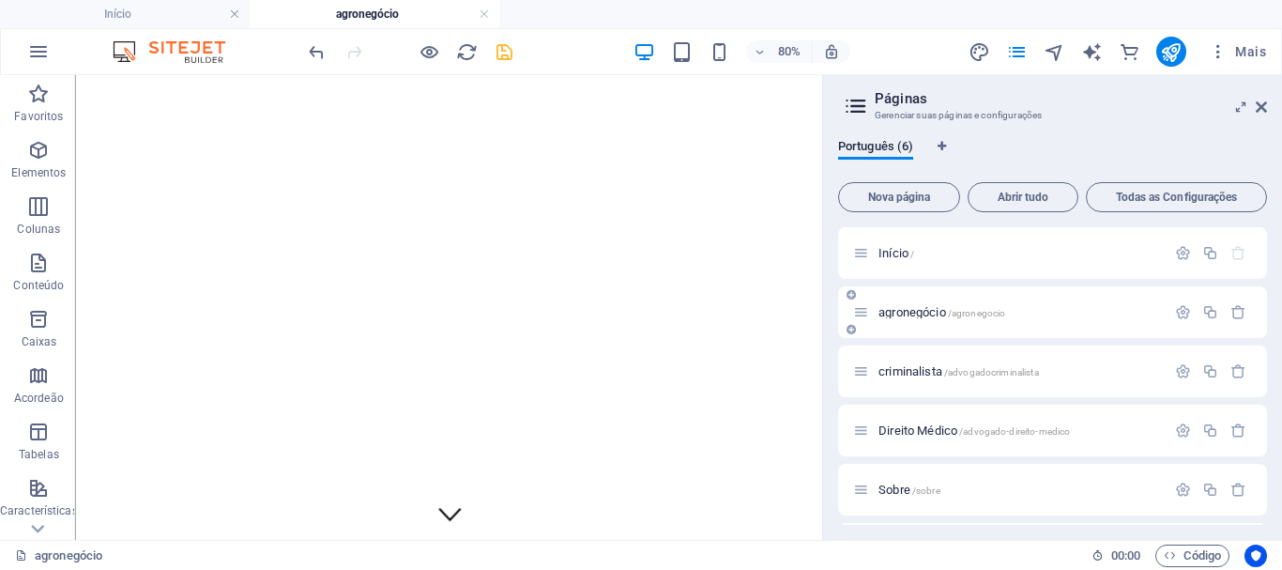
click at [856, 289] on icon at bounding box center [850, 294] width 9 height 11
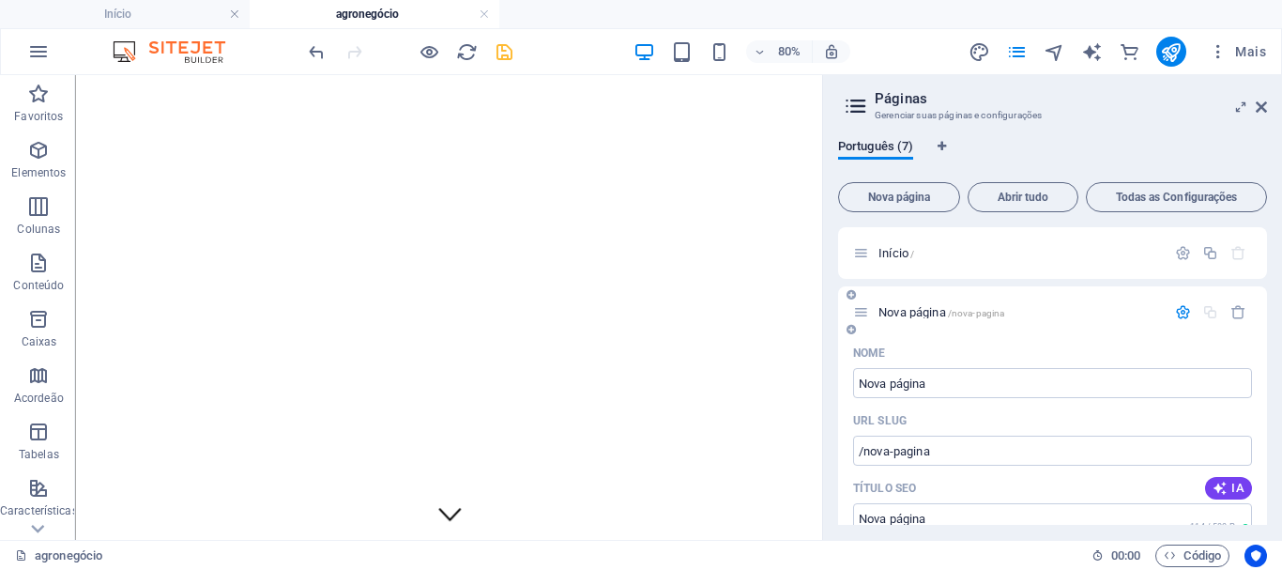
click at [952, 296] on div "Nova página /nova-pagina" at bounding box center [1052, 312] width 429 height 52
type input "inv"
type input "/i"
type input "inventa"
type input "/invent"
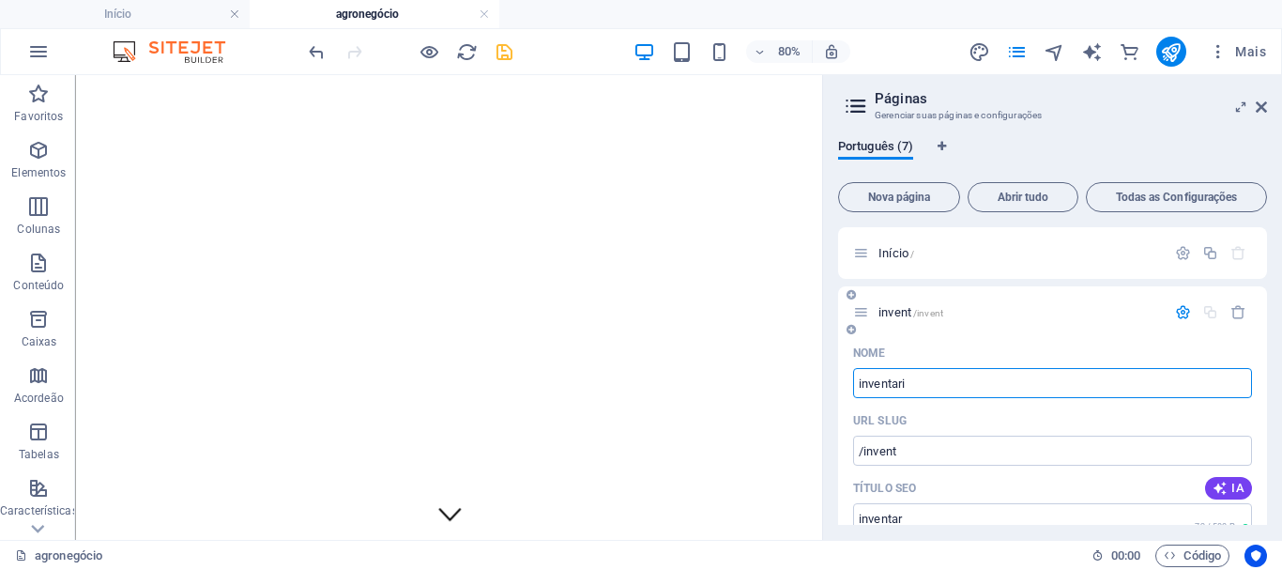
type input "inventario"
type input "/inventar"
type input "inventario"
type input "/inventario"
type input "inventario"
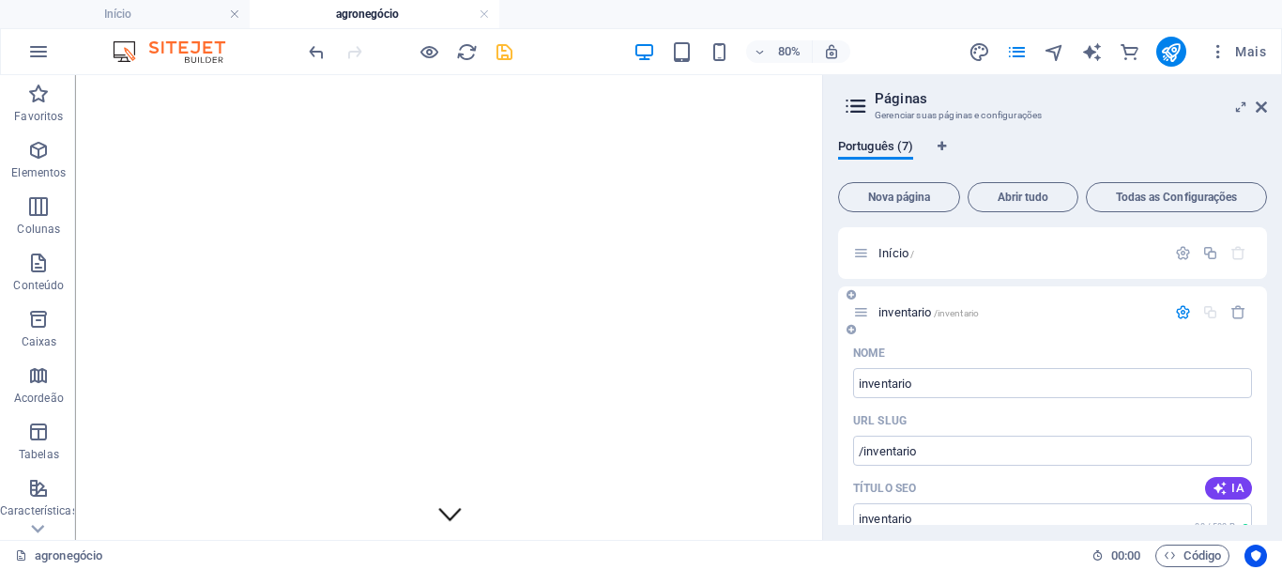
click at [923, 430] on div "URL SLUG" at bounding box center [1052, 420] width 399 height 30
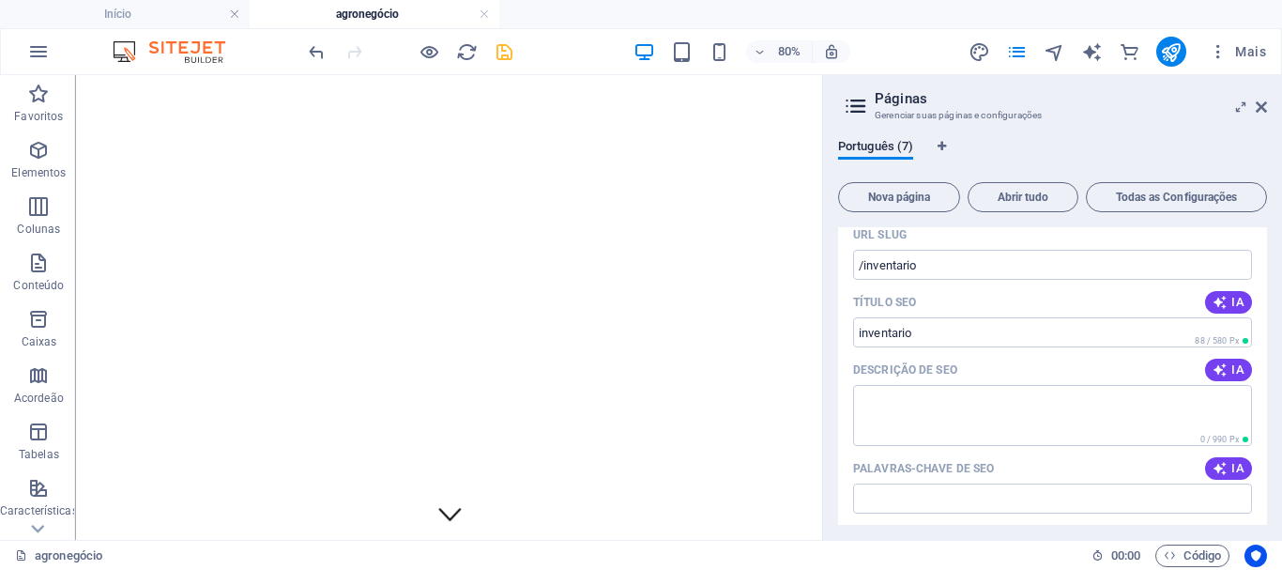
scroll to position [188, 0]
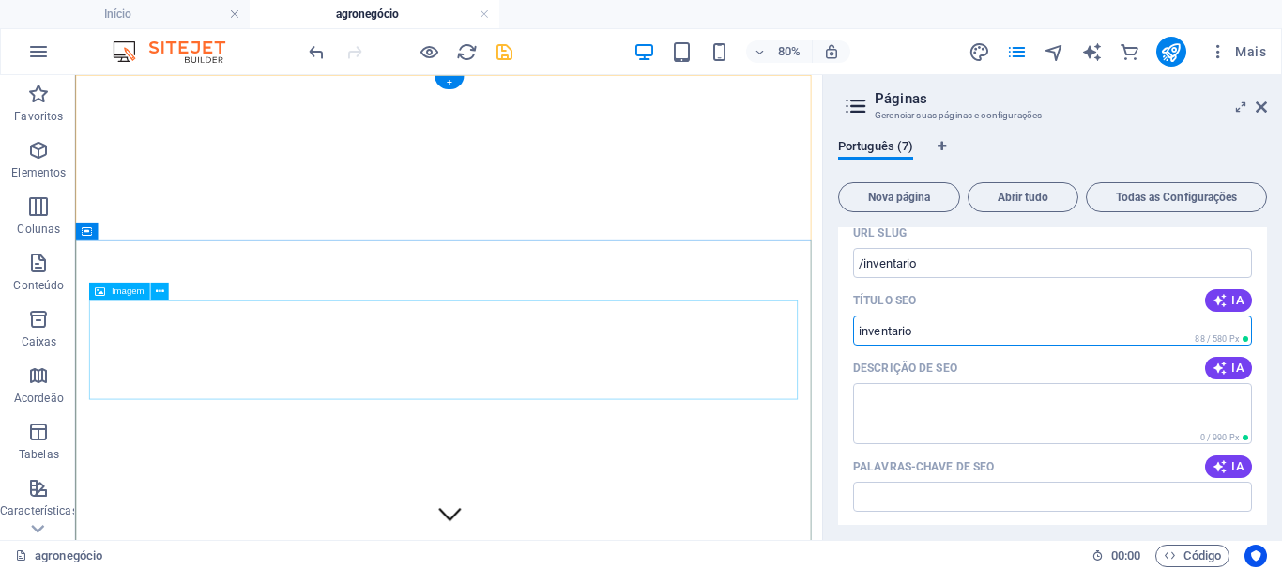
drag, startPoint x: 1003, startPoint y: 409, endPoint x: 936, endPoint y: 386, distance: 70.6
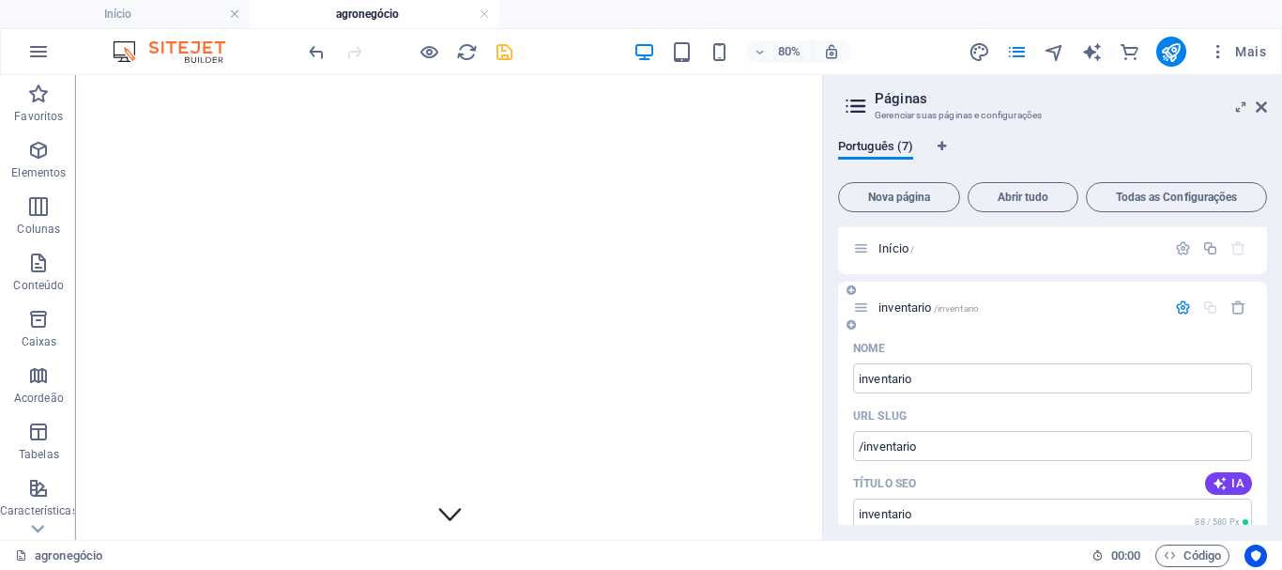
scroll to position [0, 0]
click at [951, 387] on input "inventario" at bounding box center [1052, 383] width 399 height 30
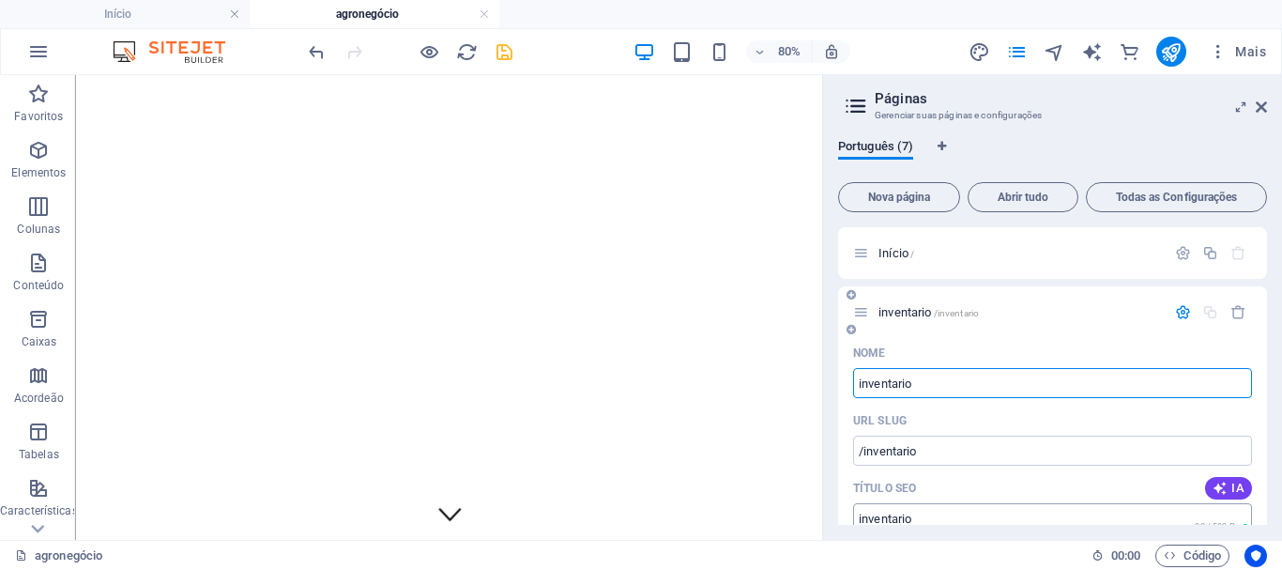
click at [926, 523] on input "Título SEO" at bounding box center [1052, 518] width 399 height 30
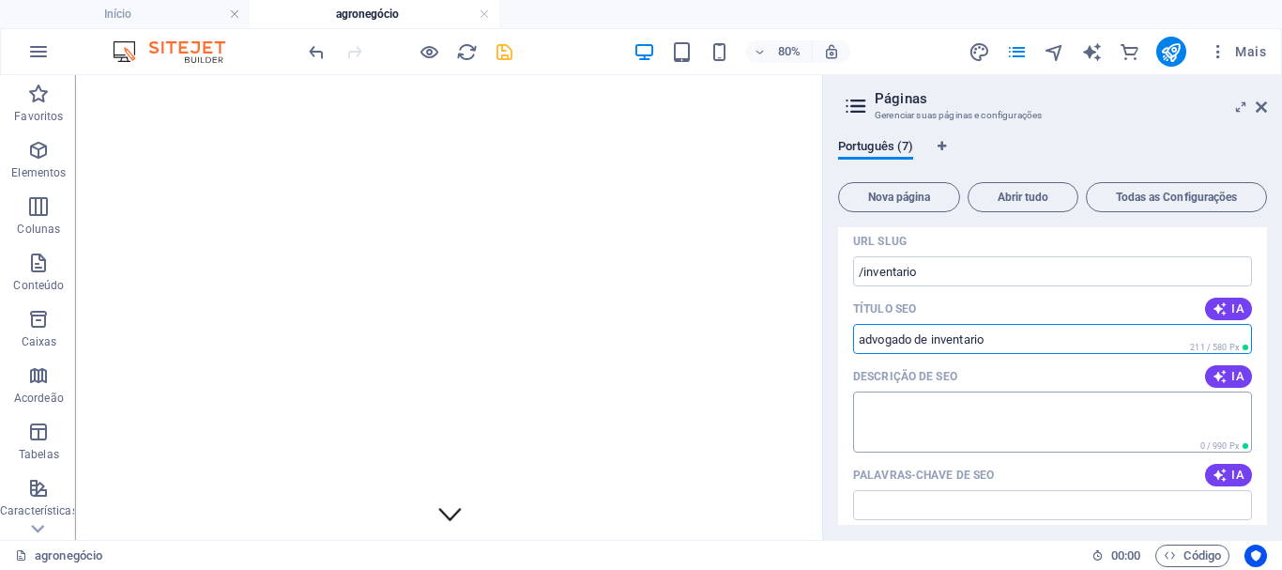
scroll to position [189, 0]
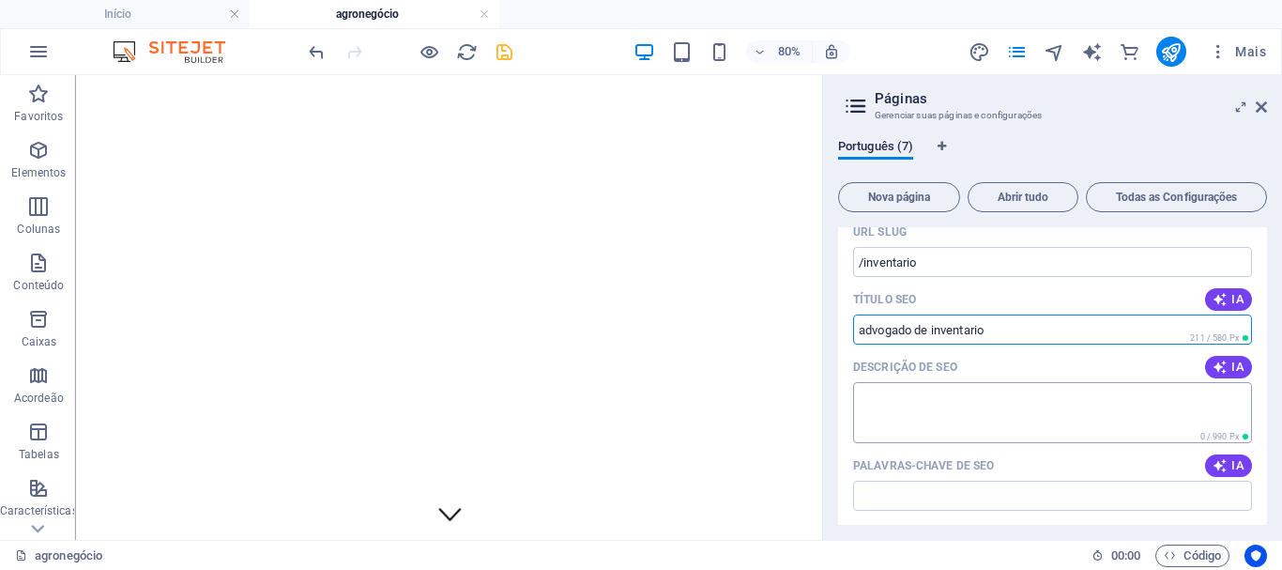
type input "advogado de inventario"
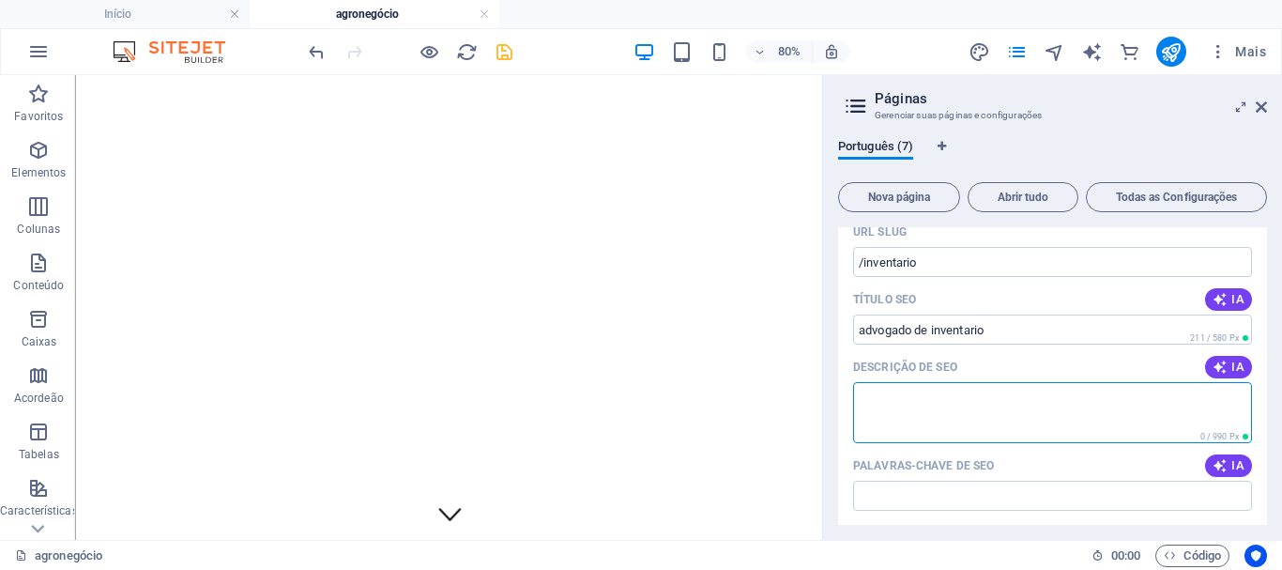
drag, startPoint x: 1143, startPoint y: 417, endPoint x: 1175, endPoint y: 391, distance: 40.7
click at [1143, 416] on textarea "Descrição de SEO" at bounding box center [1052, 412] width 399 height 61
click at [1221, 465] on icon "button" at bounding box center [1219, 465] width 15 height 15
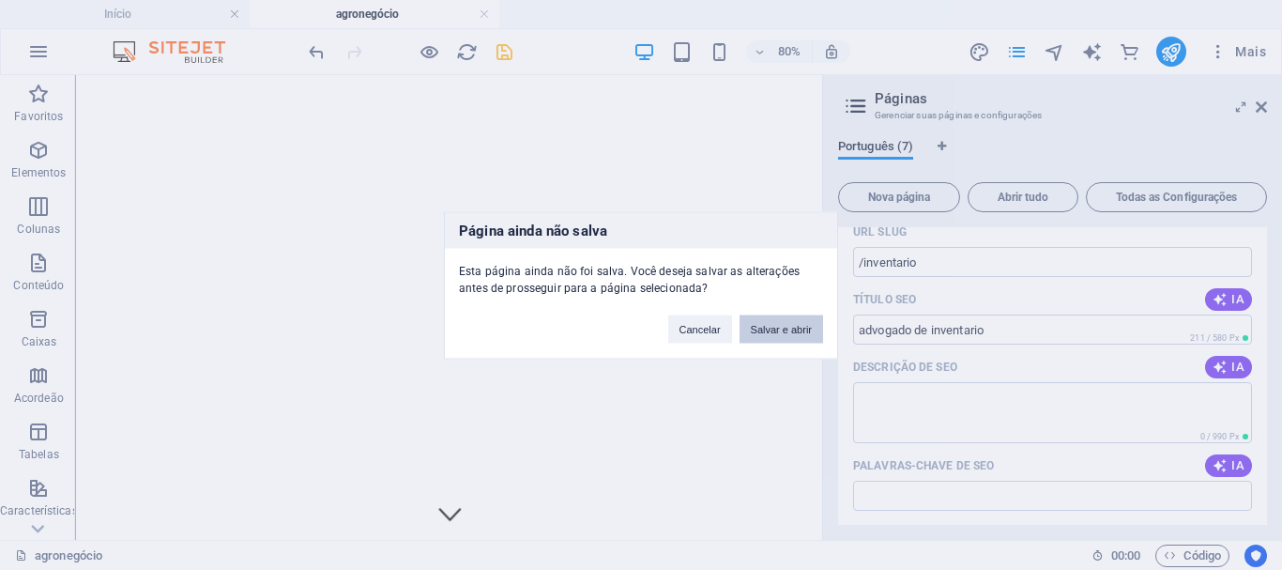
click at [783, 326] on button "Salvar e abrir" at bounding box center [781, 328] width 84 height 28
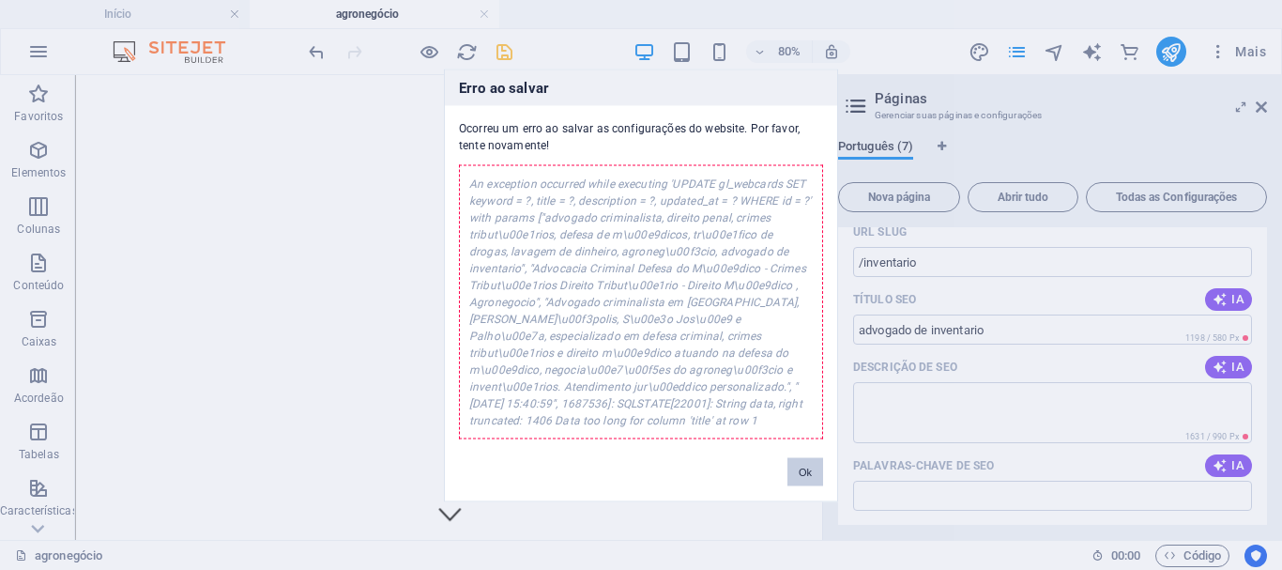
scroll to position [8, 0]
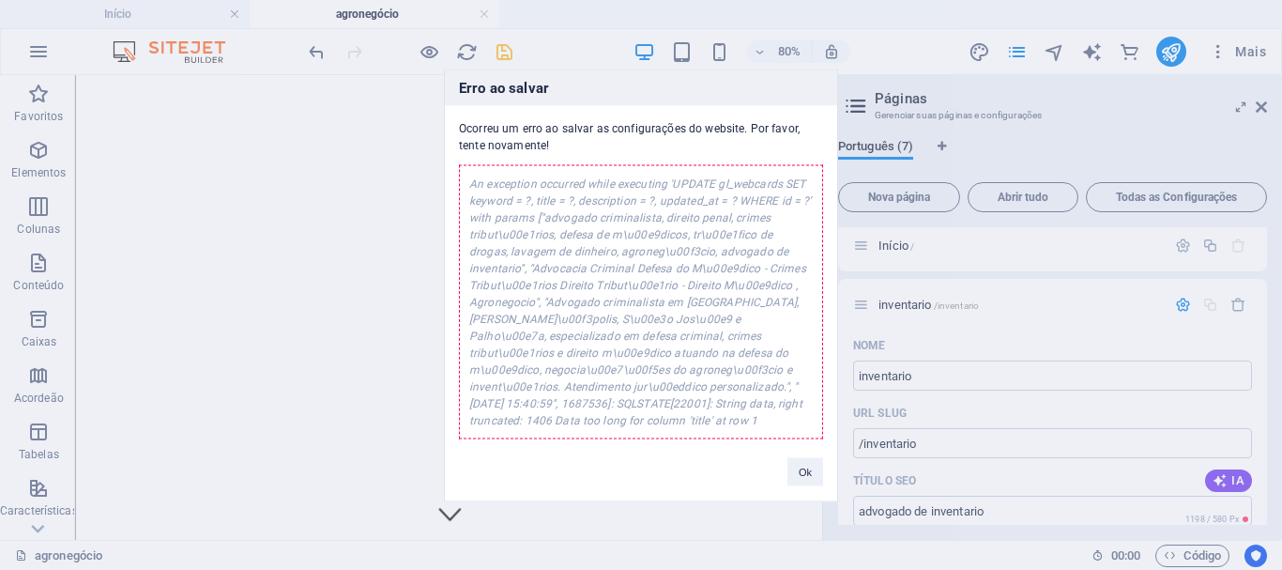
click at [817, 487] on div "Erro ao salvar Ocorreu um erro ao salvar as configurações do website. Por favor…" at bounding box center [641, 284] width 394 height 433
click at [812, 473] on button "Ok" at bounding box center [805, 471] width 36 height 28
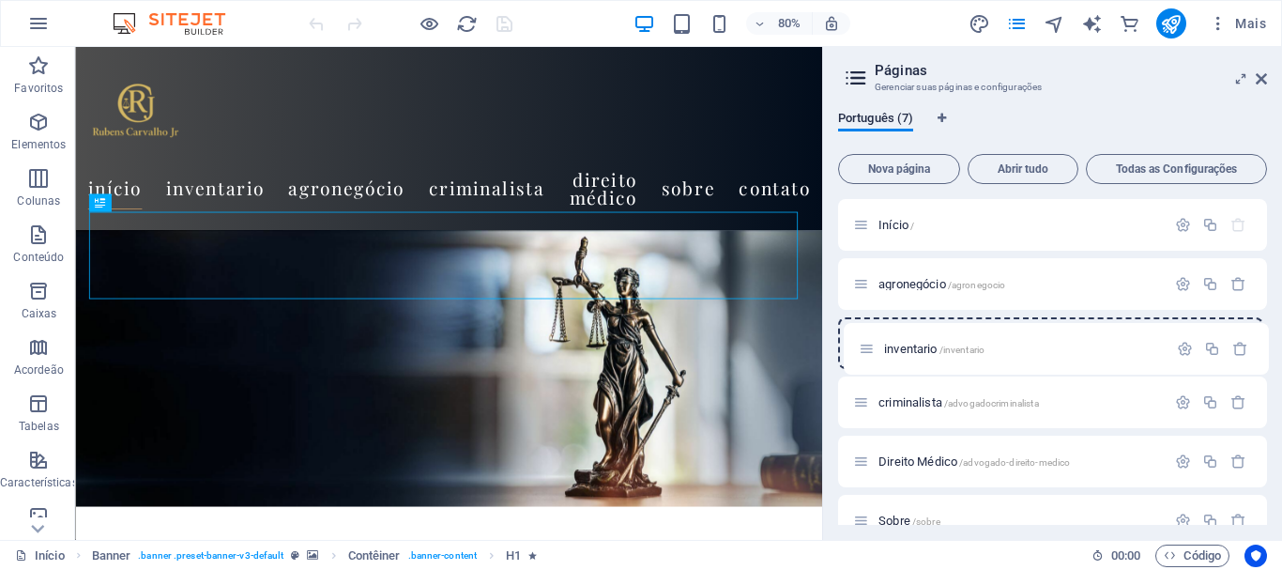
drag, startPoint x: 862, startPoint y: 283, endPoint x: 869, endPoint y: 359, distance: 76.3
click at [869, 359] on div "Início / inventario /inventario agronegócio /agronegocio criminalista /advogado…" at bounding box center [1052, 402] width 429 height 406
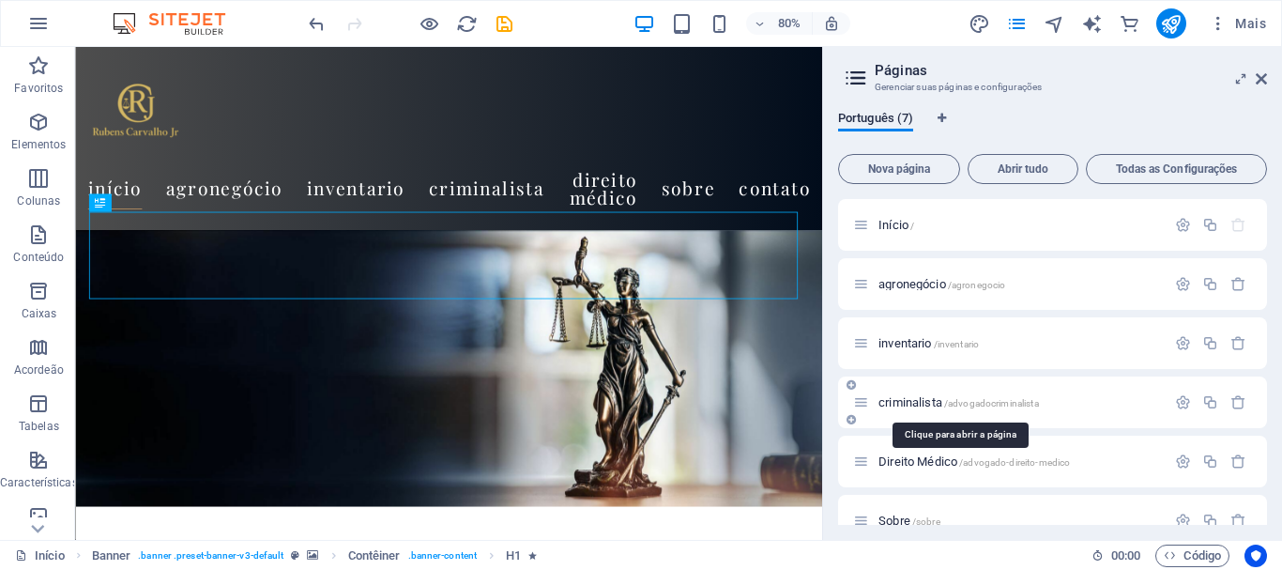
click at [880, 402] on span "criminalista /advogadocriminalista" at bounding box center [958, 402] width 160 height 14
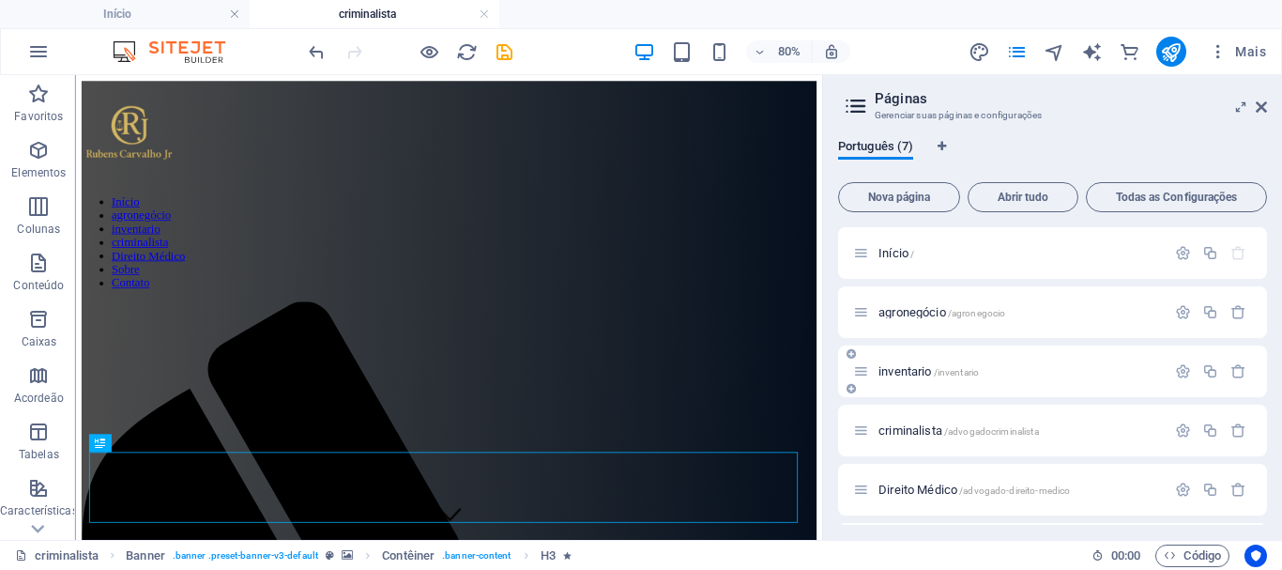
click at [860, 375] on icon at bounding box center [861, 371] width 16 height 16
click at [1178, 381] on div at bounding box center [1210, 371] width 83 height 21
click at [1177, 374] on icon "button" at bounding box center [1183, 371] width 16 height 16
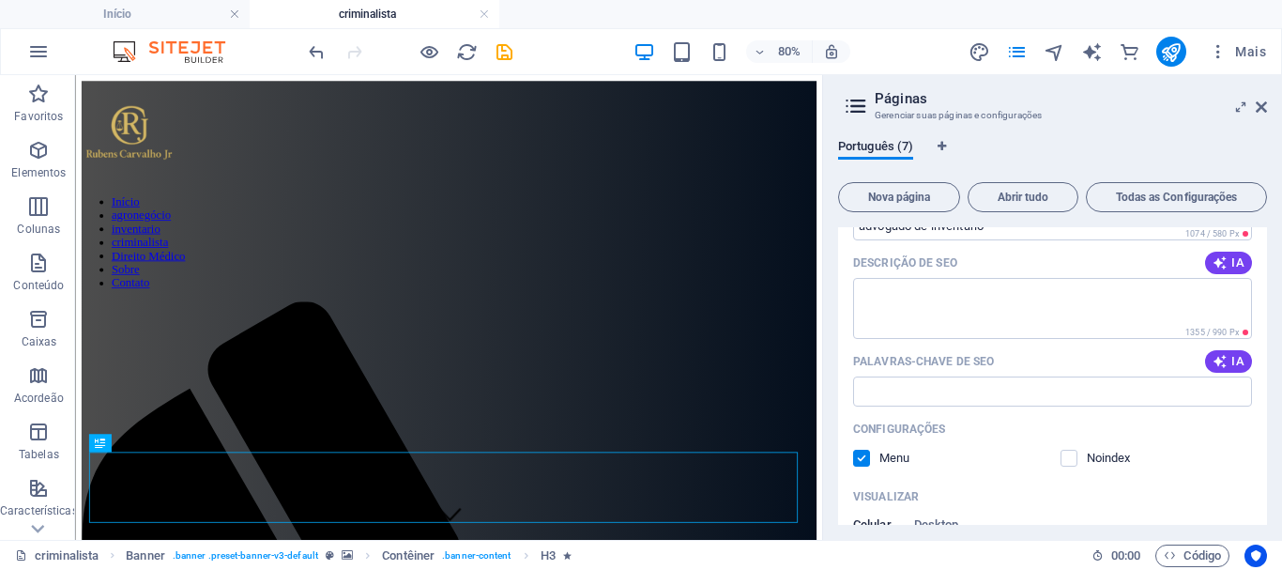
scroll to position [375, 0]
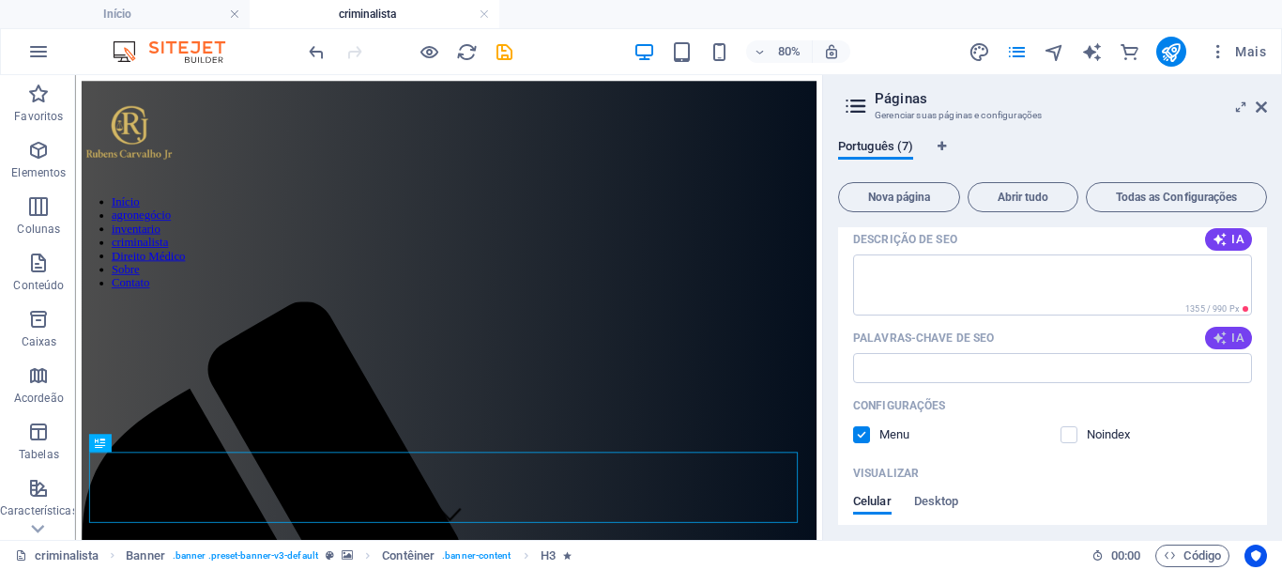
click at [1231, 340] on span "IA" at bounding box center [1228, 337] width 32 height 15
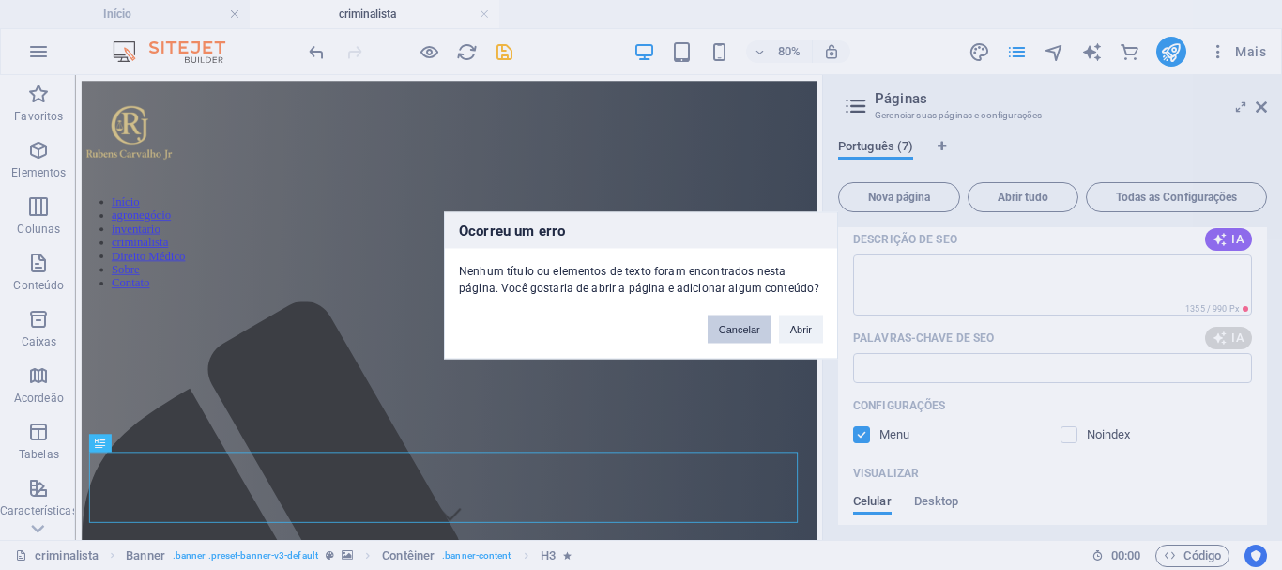
click at [724, 333] on button "Cancelar" at bounding box center [740, 328] width 64 height 28
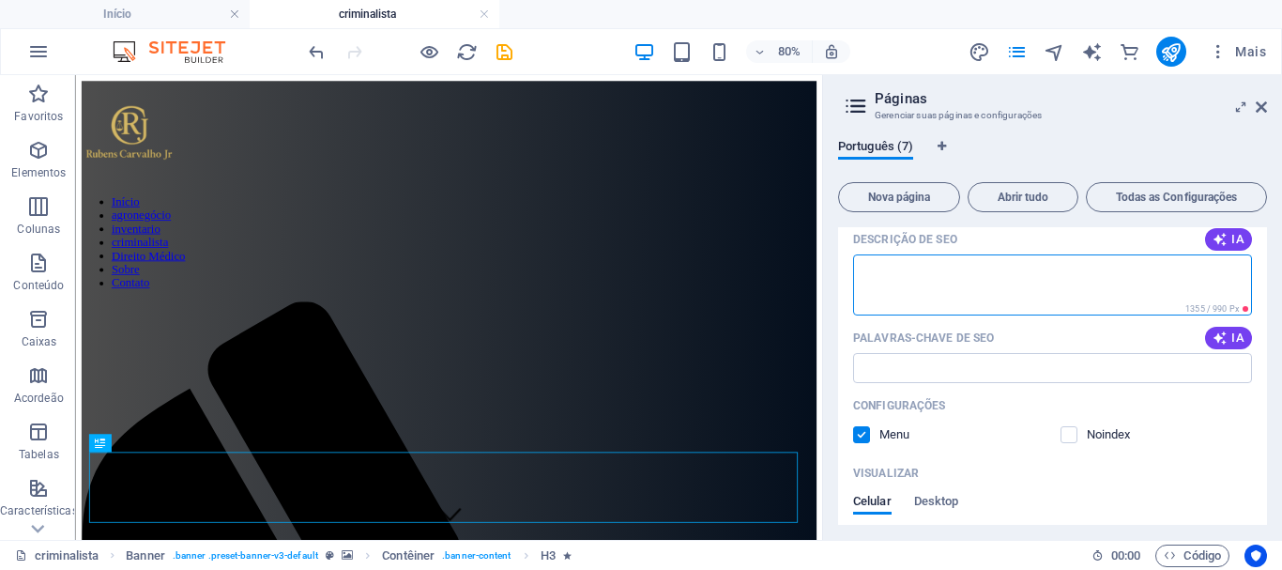
click at [894, 281] on textarea "Descrição de SEO" at bounding box center [1052, 284] width 399 height 61
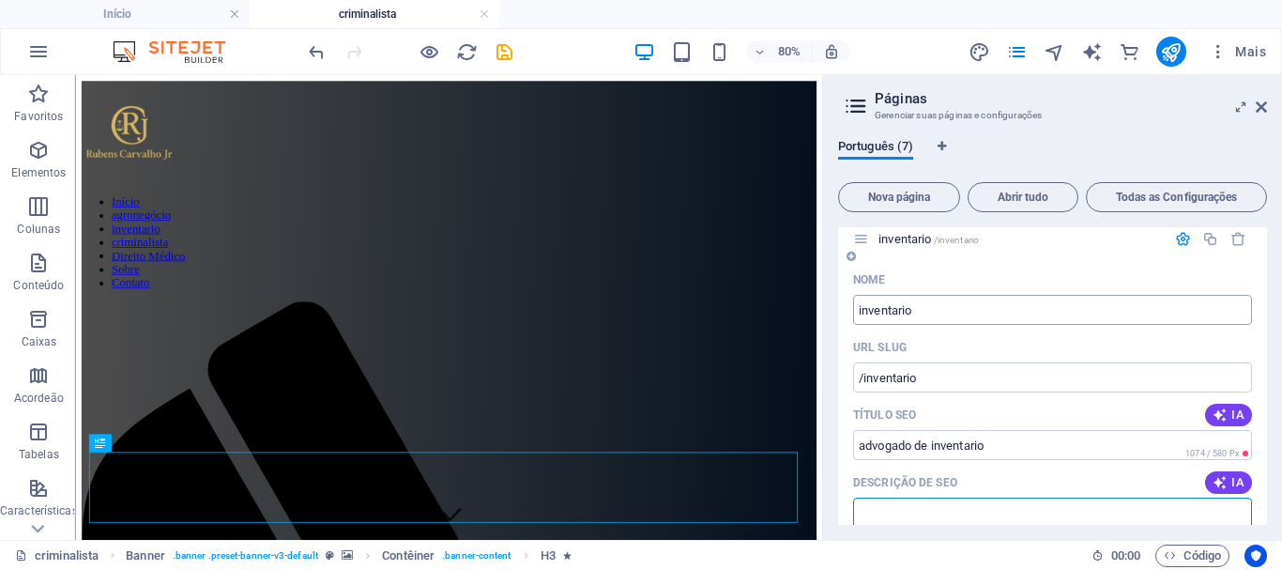
scroll to position [94, 0]
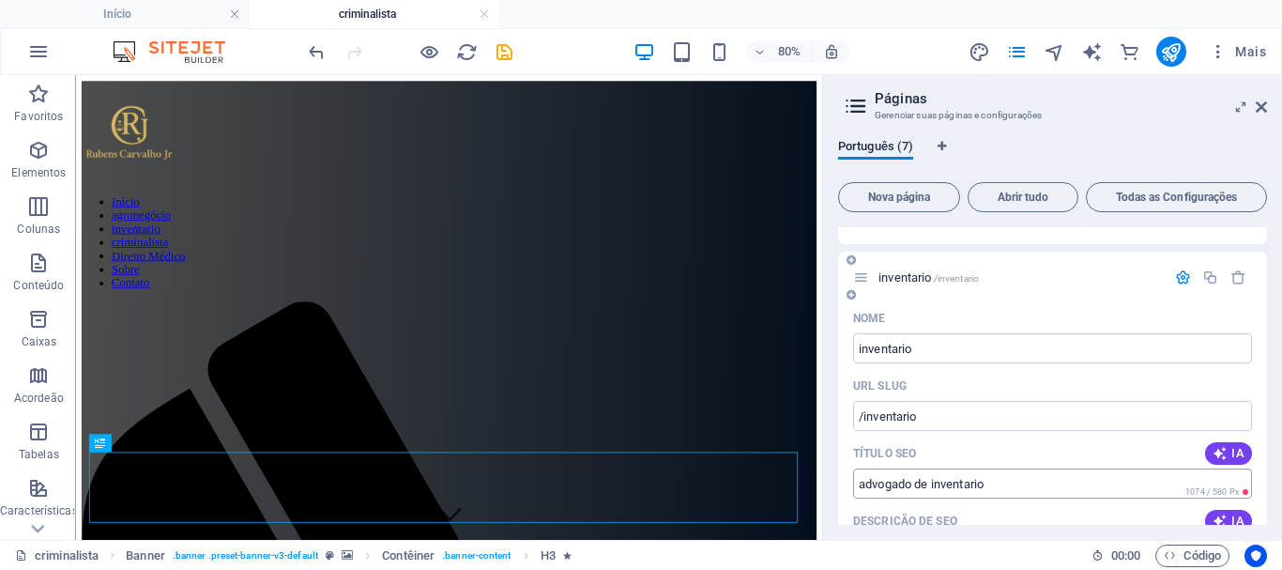
click at [949, 484] on input "advogado de inventario" at bounding box center [1052, 483] width 399 height 30
click at [1027, 490] on input "advogado de inventario" at bounding box center [1052, 483] width 399 height 30
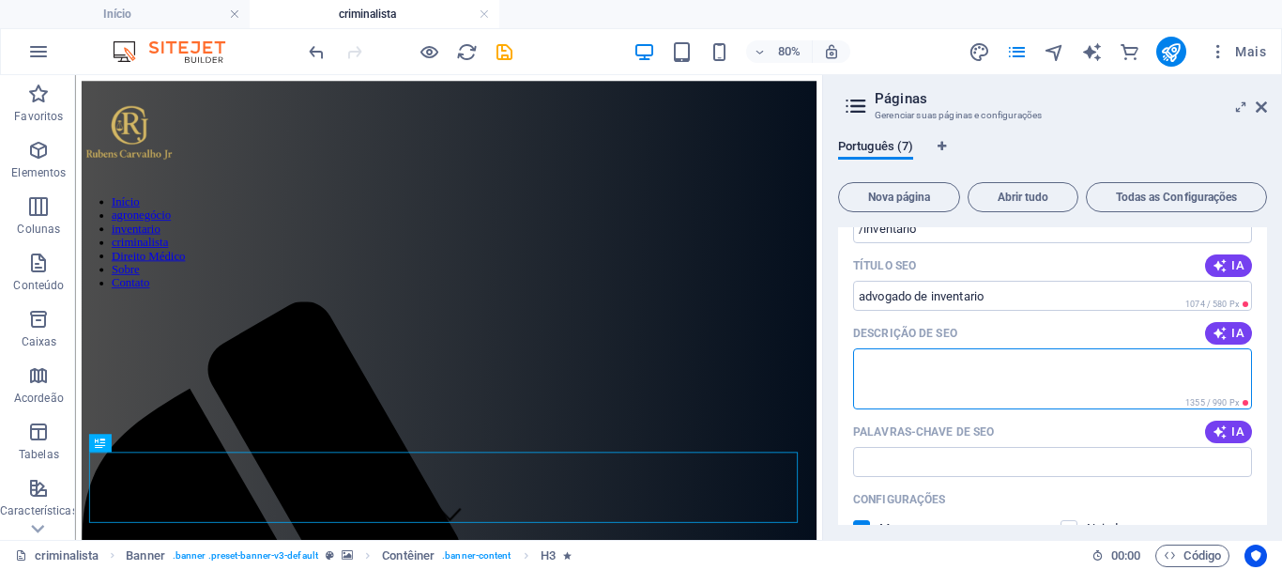
drag, startPoint x: 1002, startPoint y: 357, endPoint x: 1083, endPoint y: 403, distance: 92.9
click at [1002, 358] on textarea "Descrição de SEO" at bounding box center [1052, 378] width 399 height 61
click at [1220, 428] on icon "button" at bounding box center [1219, 432] width 17 height 17
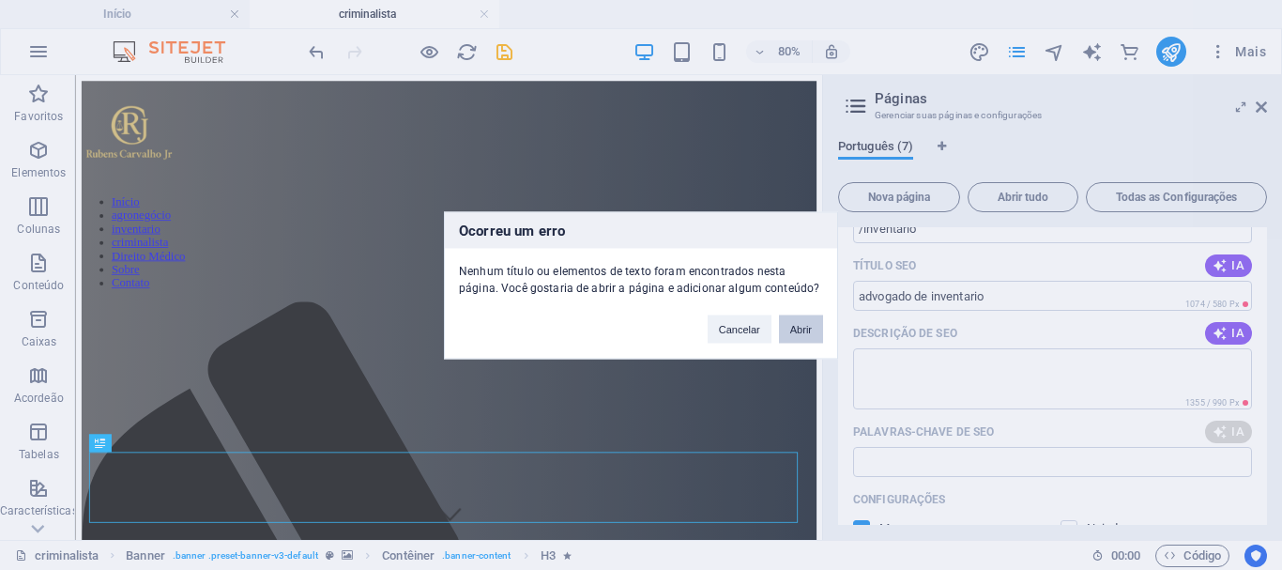
click at [803, 329] on button "Abrir" at bounding box center [801, 328] width 44 height 28
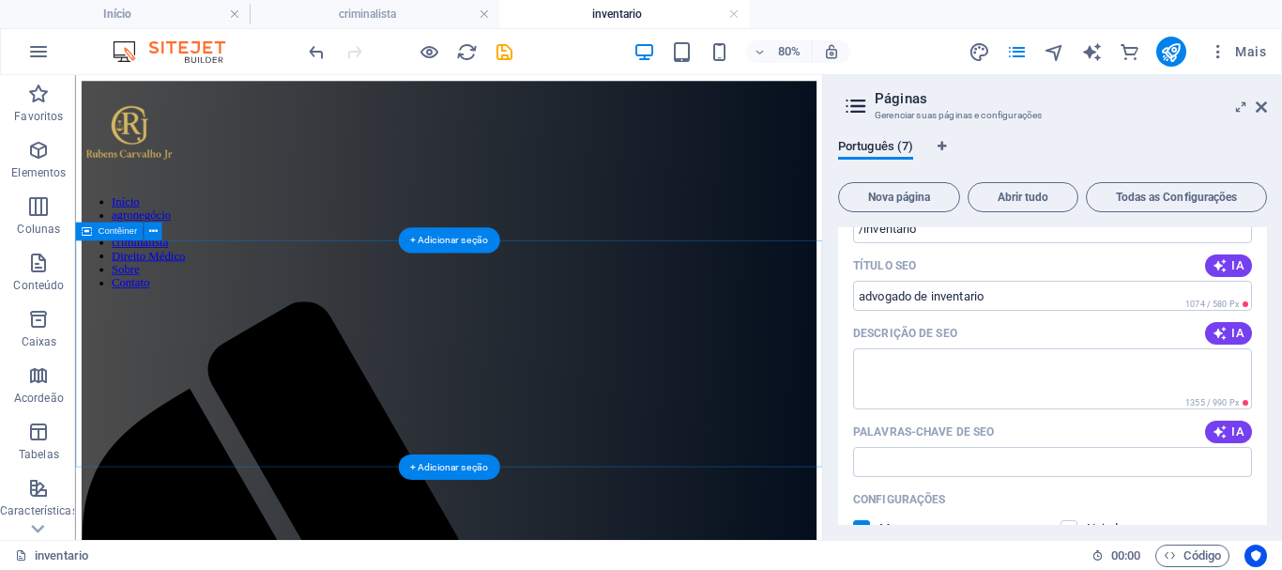
scroll to position [0, 0]
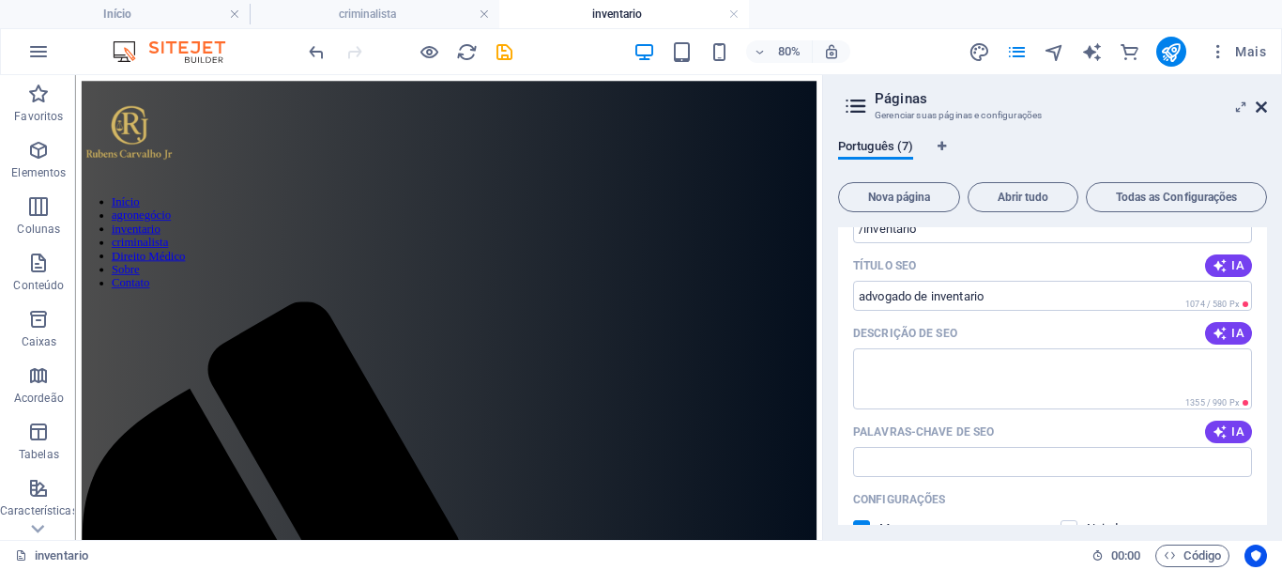
click at [0, 0] on icon at bounding box center [0, 0] width 0 height 0
